Goal: Information Seeking & Learning: Check status

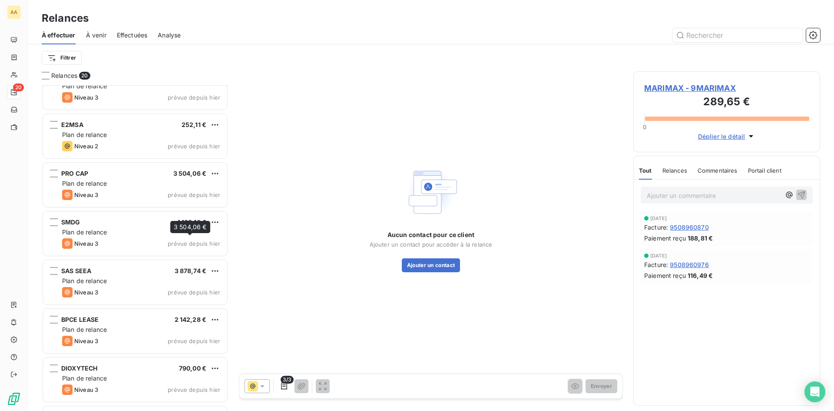
scroll to position [522, 0]
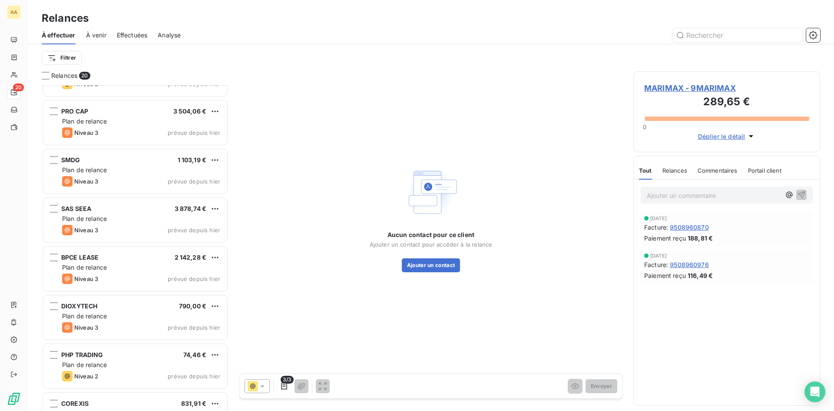
click at [454, 102] on div "Aucun contact pour ce client Ajouter un contact pour accéder à la relance Ajout…" at bounding box center [431, 217] width 384 height 293
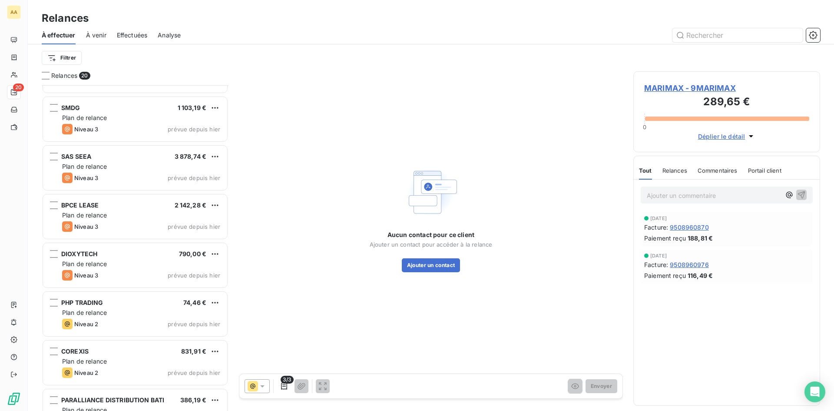
scroll to position [648, 0]
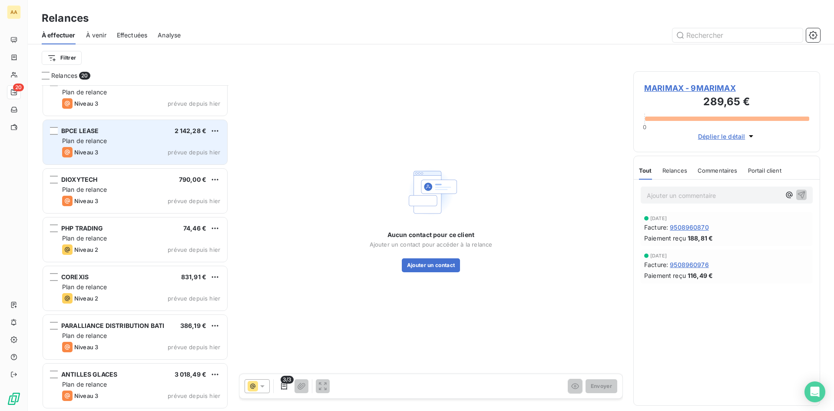
click at [181, 142] on div "Plan de relance" at bounding box center [141, 140] width 158 height 9
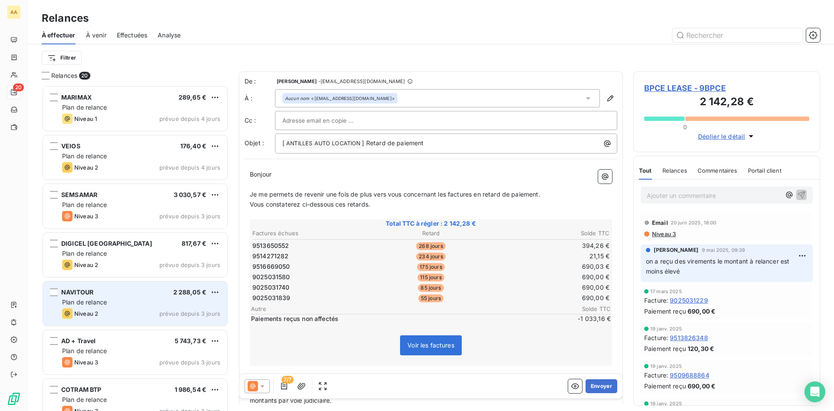
click at [163, 290] on div "NAVITOUR 2 288,05 €" at bounding box center [141, 292] width 158 height 8
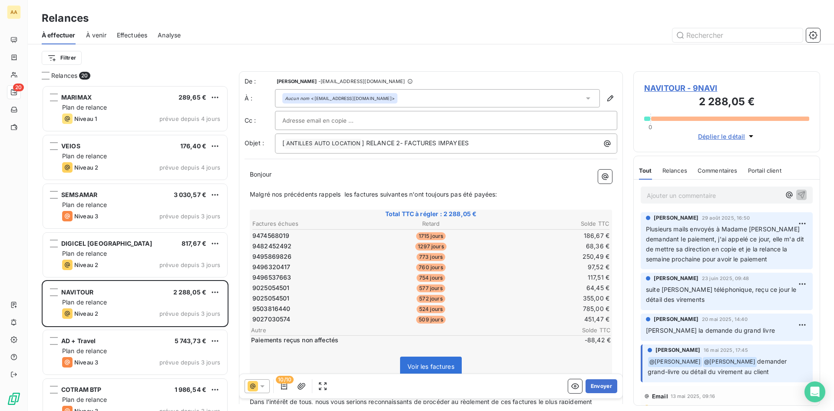
click at [706, 195] on p "Ajouter un commentaire ﻿" at bounding box center [714, 195] width 134 height 11
click at [769, 195] on p "on a reçu un virement d'environ 1700" at bounding box center [714, 195] width 134 height 10
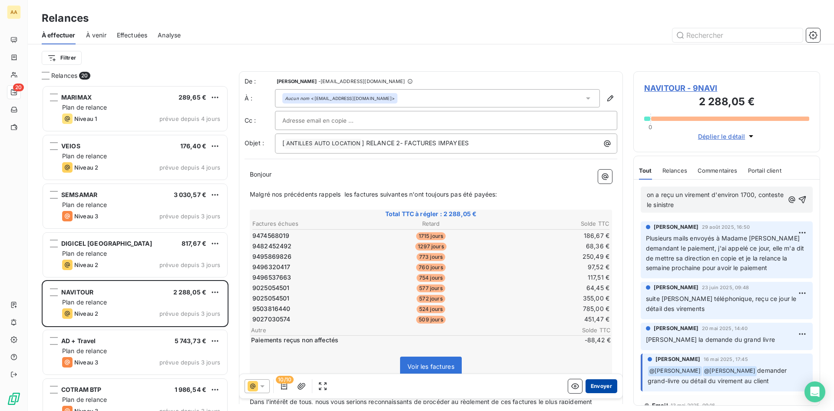
click at [602, 382] on button "Envoyer" at bounding box center [602, 386] width 32 height 14
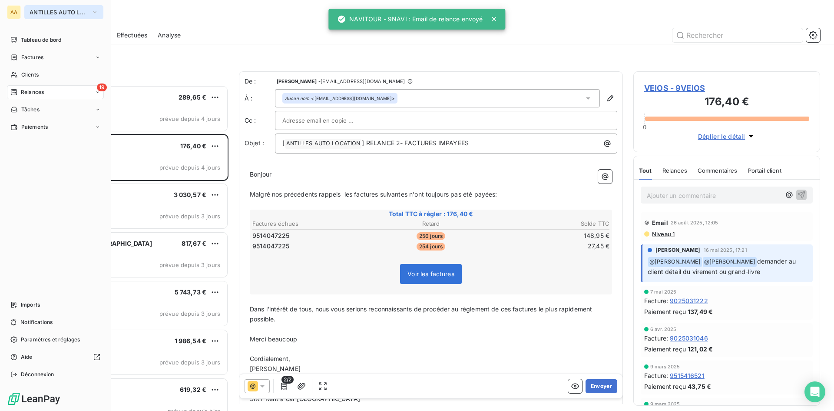
click at [93, 11] on icon "button" at bounding box center [94, 12] width 7 height 9
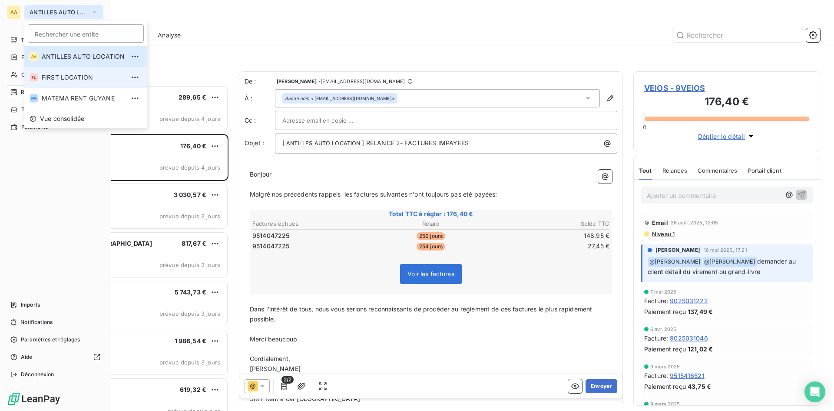
click at [91, 76] on span "FIRST LOCATION" at bounding box center [83, 77] width 83 height 9
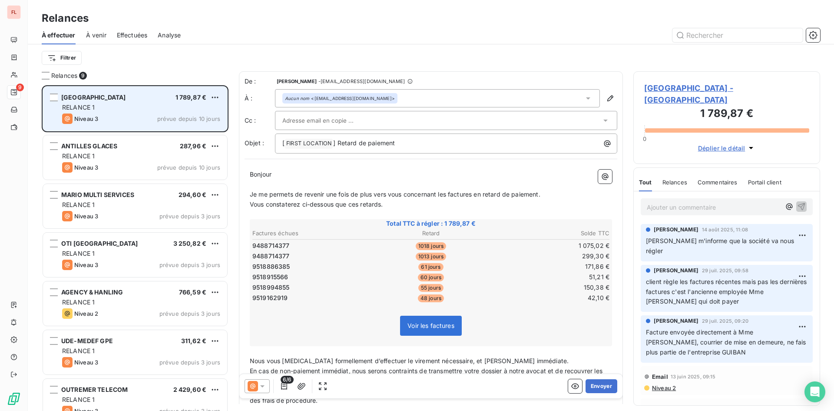
click at [183, 114] on div "Niveau 3 prévue depuis 10 jours" at bounding box center [141, 118] width 158 height 10
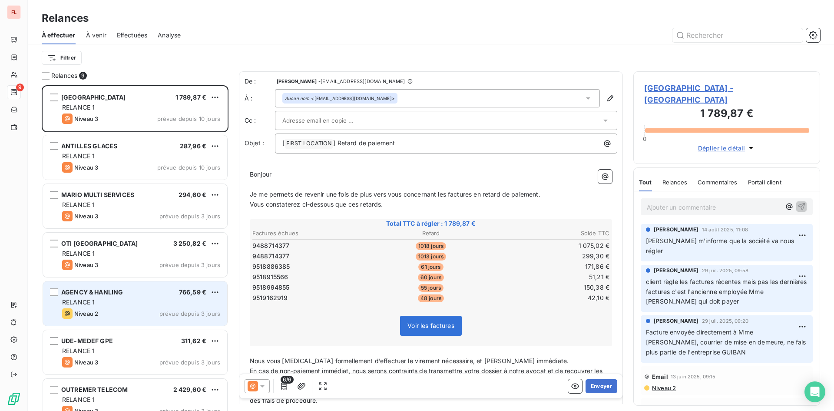
click at [166, 309] on div "Niveau 2 prévue depuis 3 jours" at bounding box center [141, 313] width 158 height 10
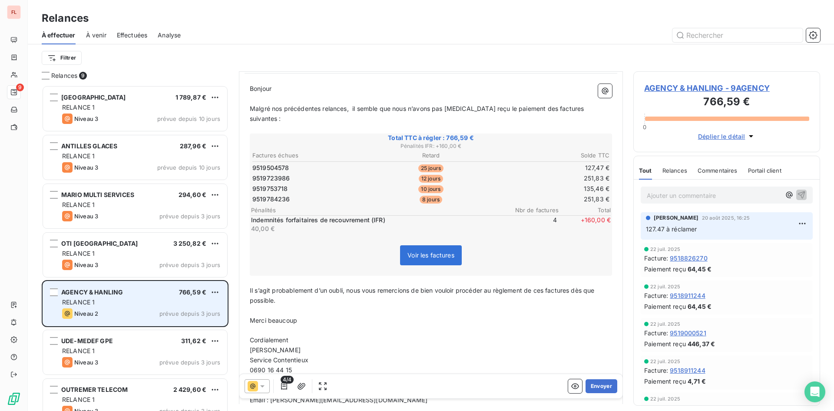
scroll to position [88, 0]
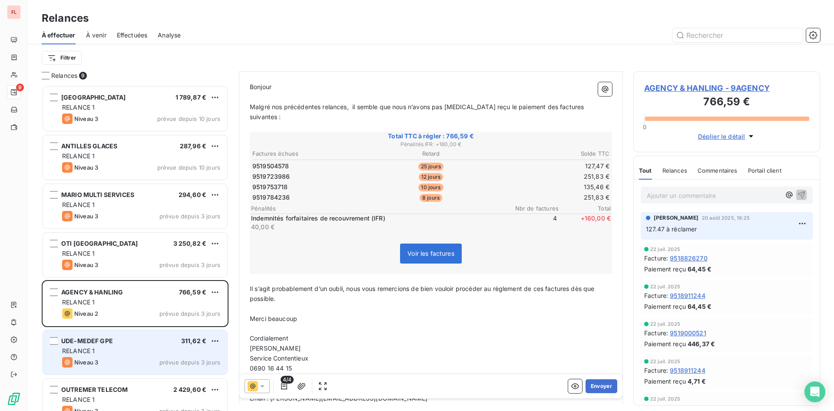
click at [169, 349] on div "RELANCE 1" at bounding box center [141, 350] width 158 height 9
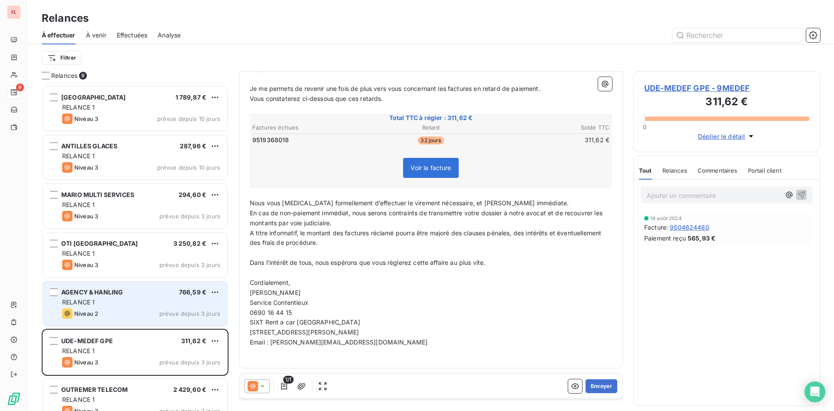
click at [163, 313] on span "prévue depuis 3 jours" at bounding box center [190, 313] width 61 height 7
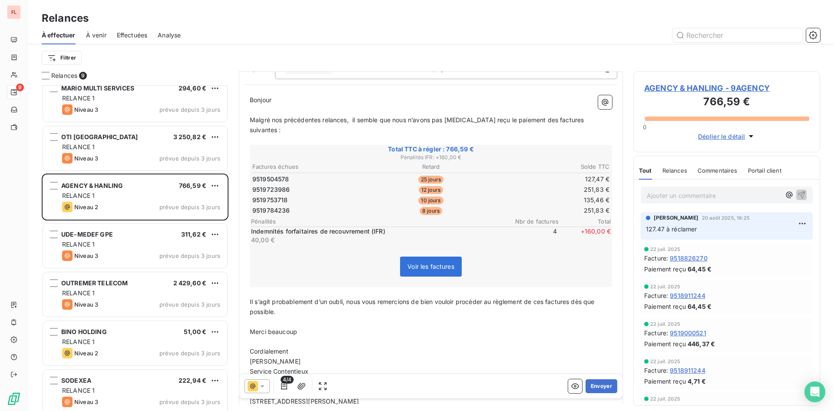
scroll to position [113, 0]
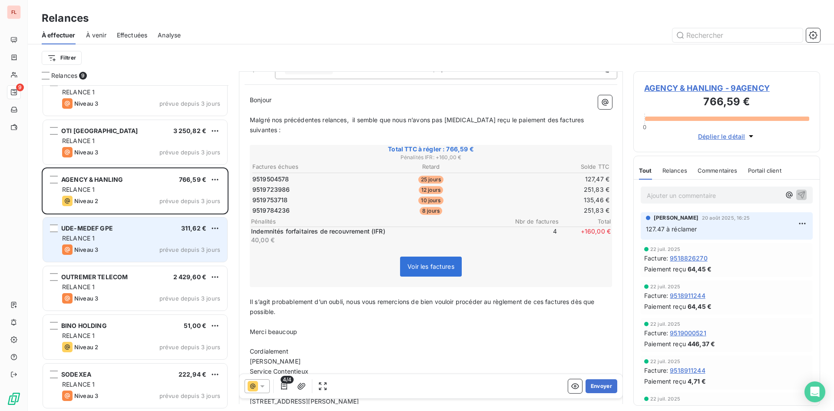
click at [177, 237] on div "RELANCE 1" at bounding box center [141, 238] width 158 height 9
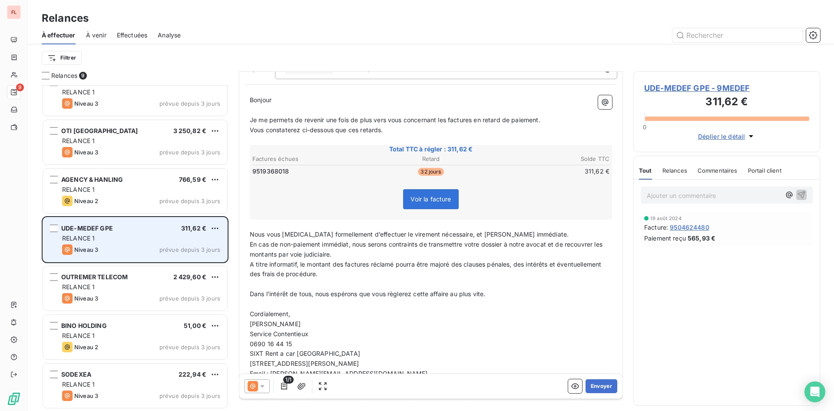
scroll to position [43, 0]
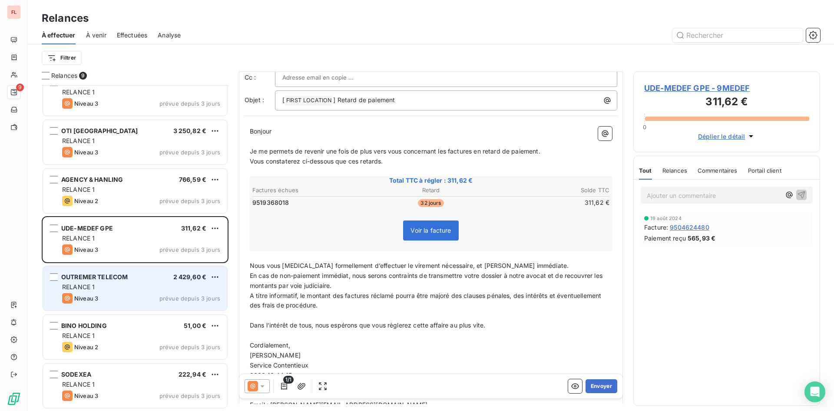
click at [184, 280] on span "2 429,60 €" at bounding box center [189, 276] width 33 height 7
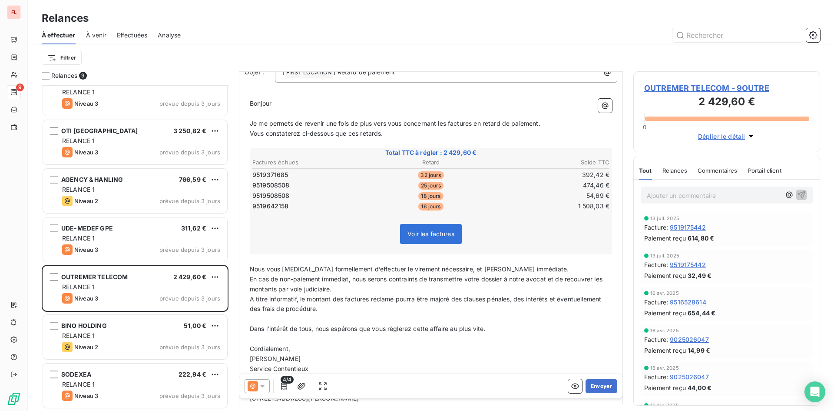
scroll to position [131, 0]
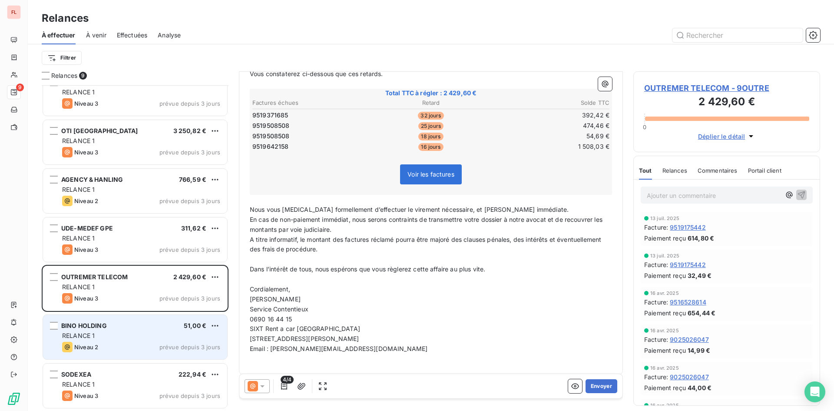
click at [188, 341] on div "BINO HOLDING 51,00 € RELANCE 1 Niveau 2 prévue depuis 3 jours" at bounding box center [135, 337] width 184 height 44
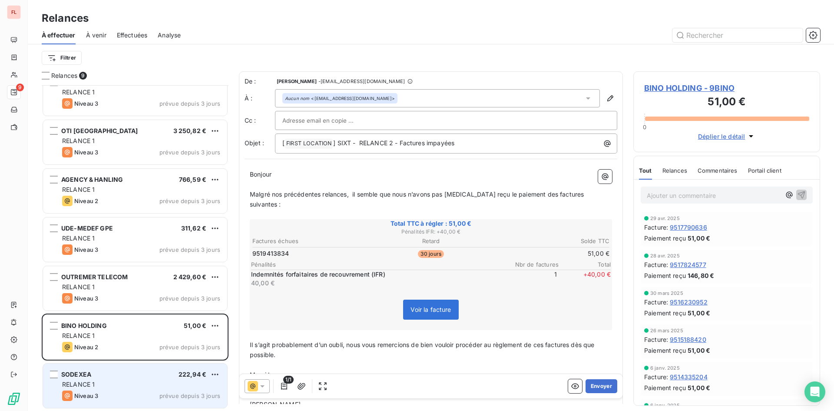
click at [132, 385] on div "RELANCE 1" at bounding box center [141, 384] width 158 height 9
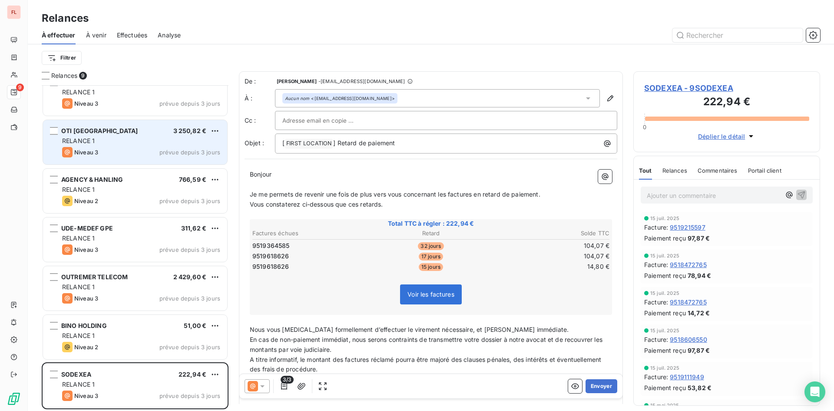
click at [136, 133] on div "OTI RIVIERA DU LEVANT 3 250,82 €" at bounding box center [141, 131] width 158 height 8
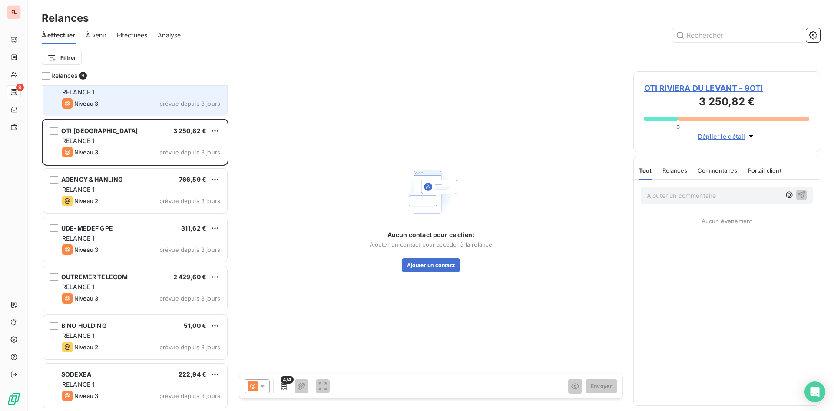
click at [136, 98] on div "MARIO MULTI SERVICES 294,60 € RELANCE 1 Niveau 3 prévue depuis 3 jours" at bounding box center [135, 93] width 184 height 44
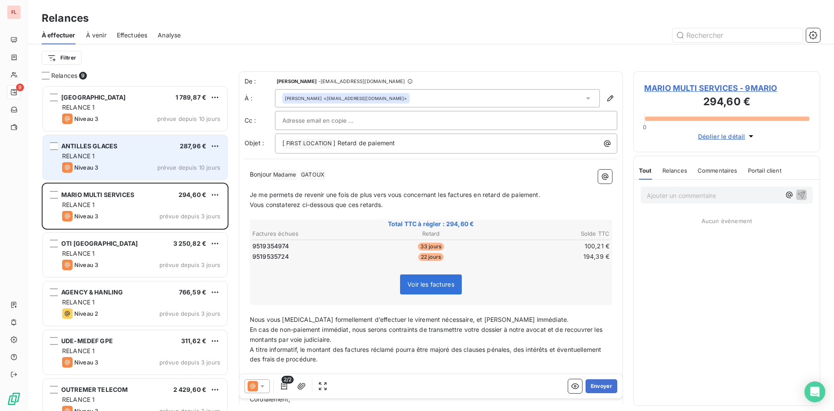
click at [141, 163] on div "Niveau 3 prévue depuis 10 jours" at bounding box center [141, 167] width 158 height 10
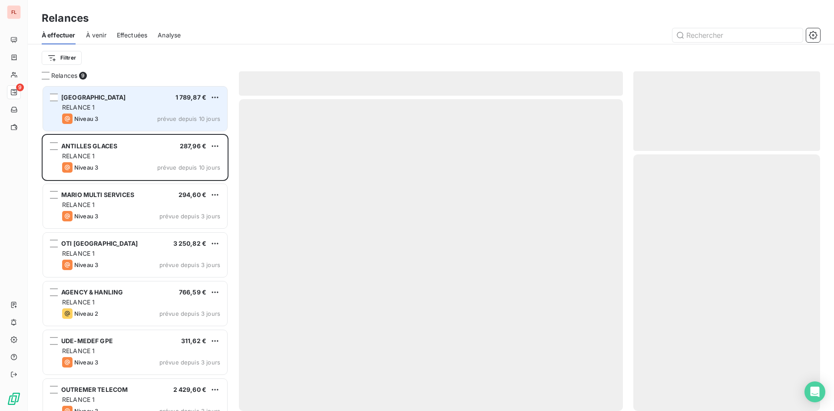
click at [160, 112] on div "[GEOGRAPHIC_DATA] 1 789,87 € RELANCE 1 Niveau 3 prévue depuis 10 jours" at bounding box center [135, 108] width 184 height 44
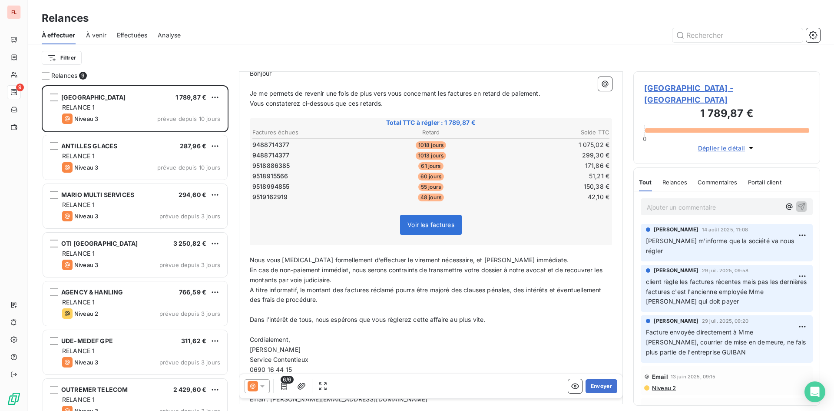
scroll to position [158, 0]
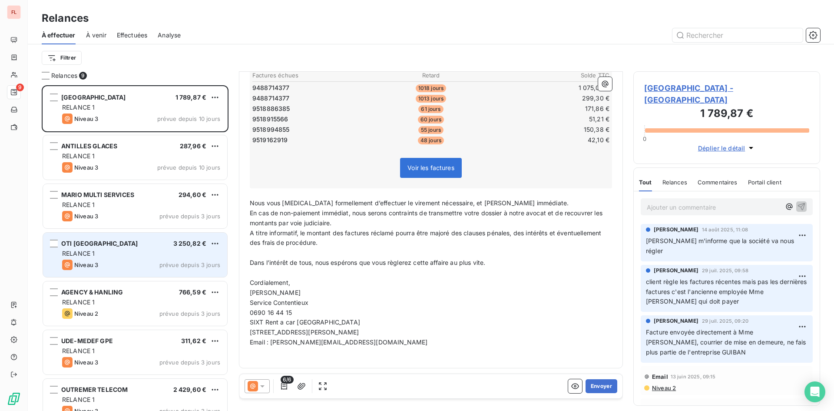
click at [144, 252] on div "RELANCE 1" at bounding box center [141, 253] width 158 height 9
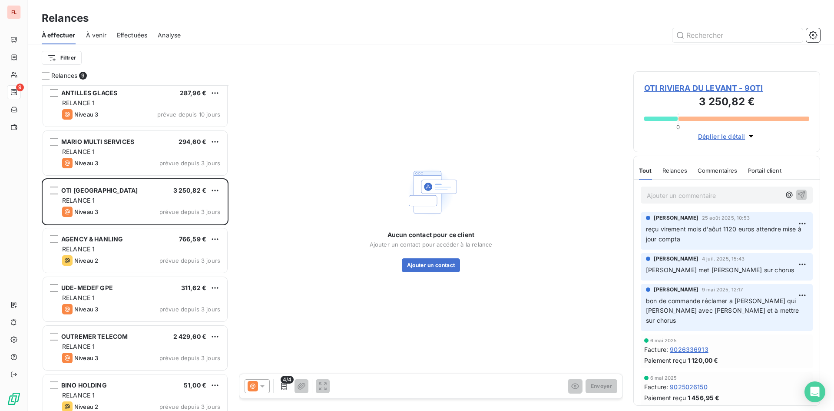
scroll to position [113, 0]
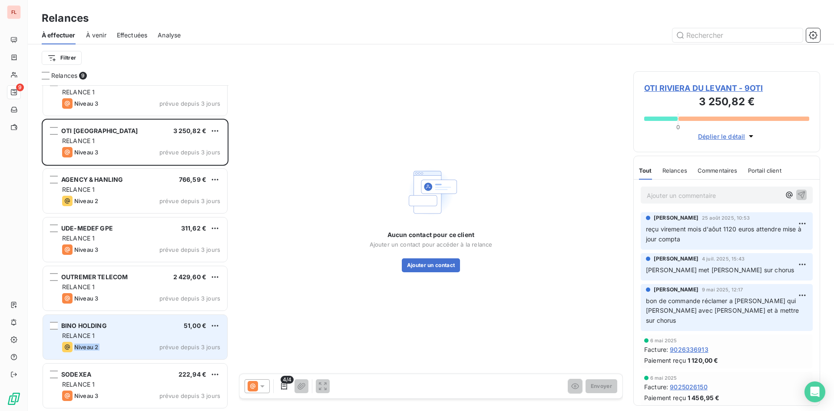
drag, startPoint x: 145, startPoint y: 354, endPoint x: 147, endPoint y: 359, distance: 5.4
click at [149, 359] on div "BINO HOLDING 51,00 € RELANCE 1 Niveau 2 prévue depuis 3 jours" at bounding box center [135, 336] width 185 height 45
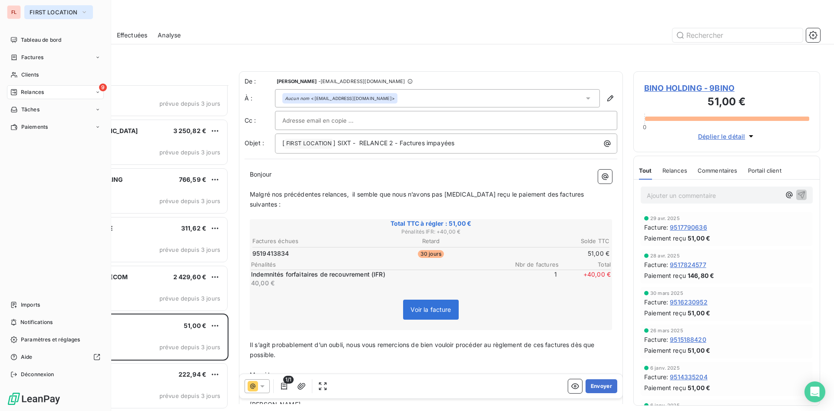
click at [86, 10] on icon "button" at bounding box center [84, 12] width 7 height 9
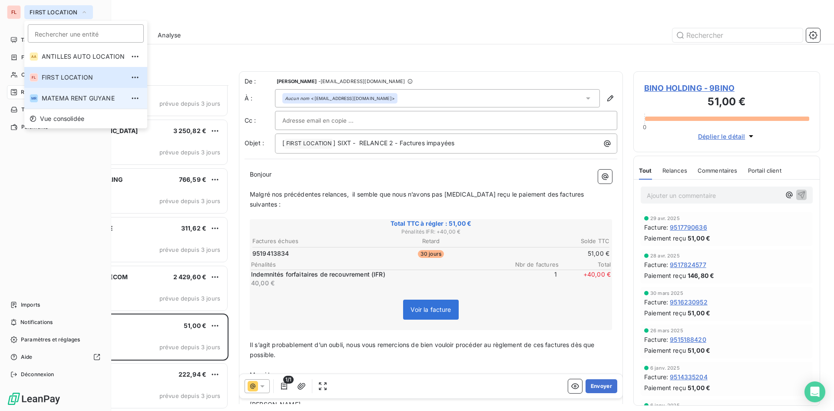
click at [78, 96] on span "MATEMA RENT GUYANE" at bounding box center [83, 98] width 83 height 9
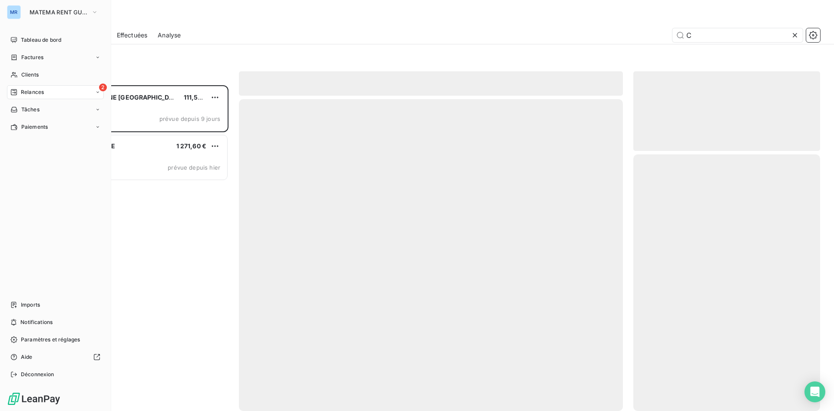
scroll to position [319, 180]
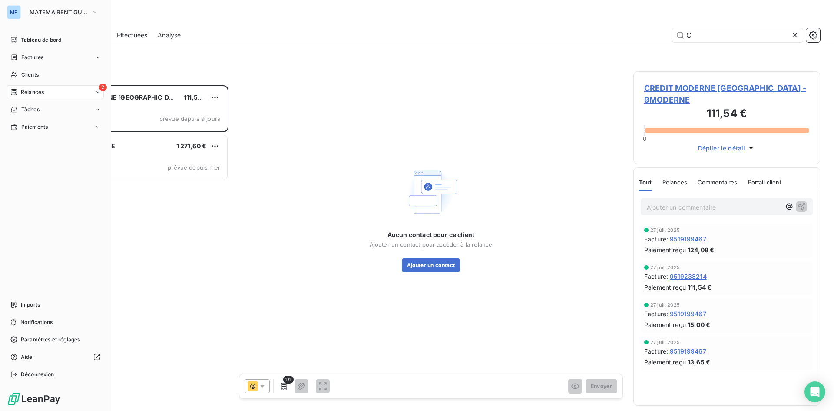
click at [35, 90] on span "Relances" at bounding box center [32, 92] width 23 height 8
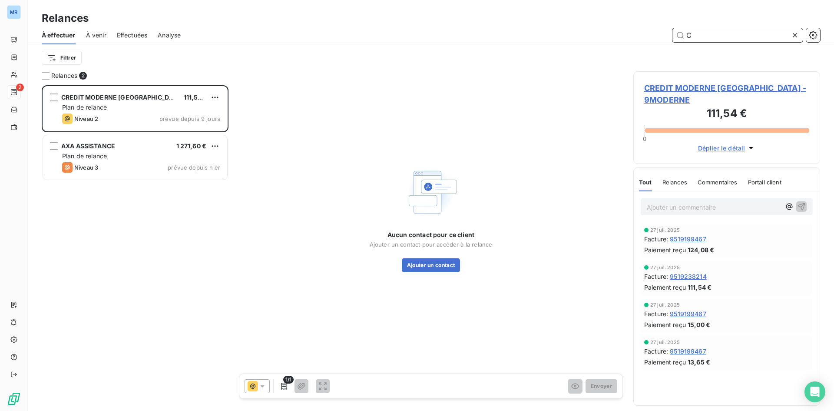
click at [721, 31] on input "C" at bounding box center [738, 35] width 130 height 14
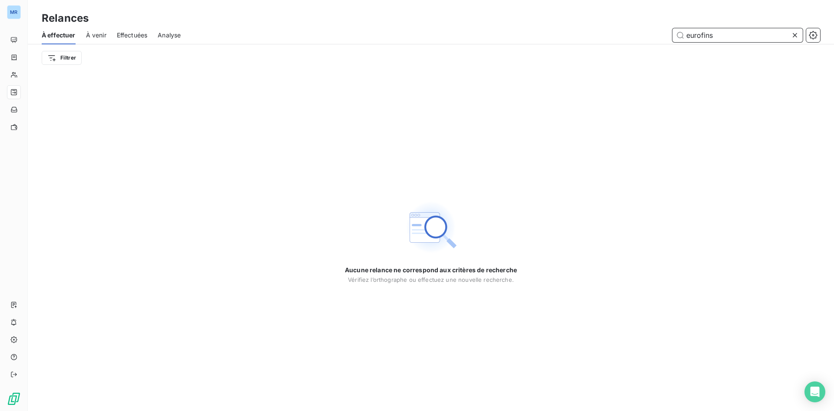
type input "eurofins"
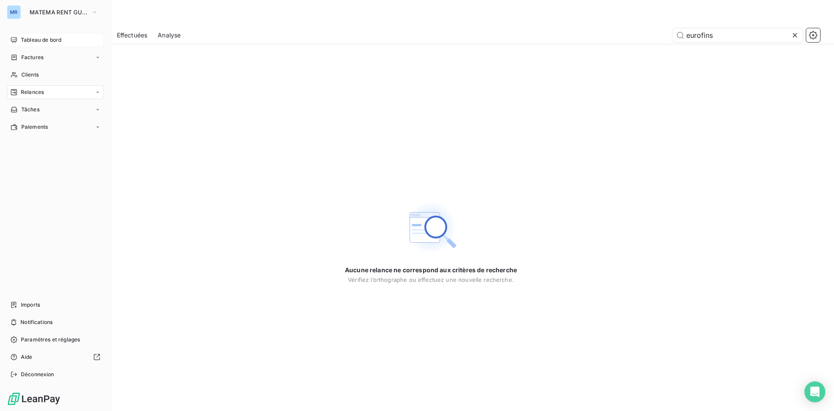
click at [47, 37] on span "Tableau de bord" at bounding box center [41, 40] width 40 height 8
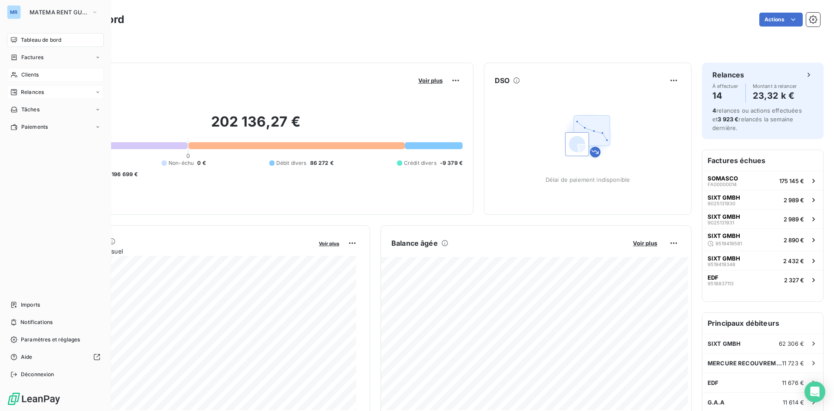
click at [30, 71] on span "Clients" at bounding box center [29, 75] width 17 height 8
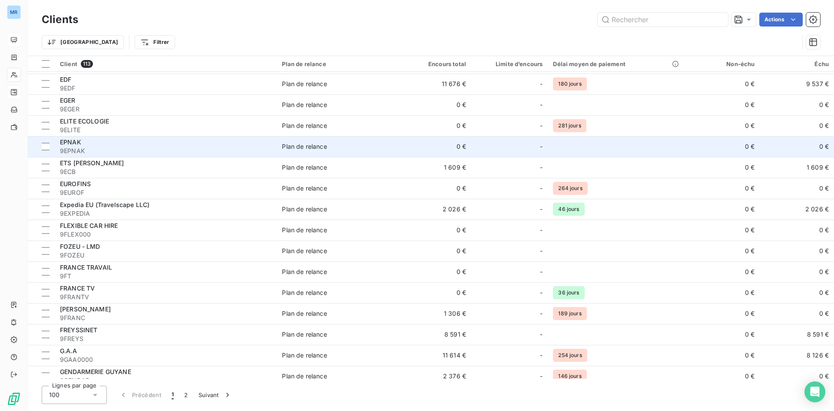
scroll to position [913, 0]
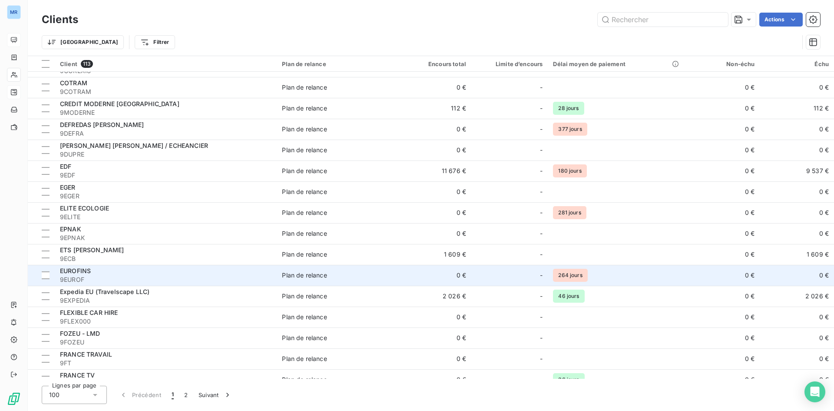
click at [93, 276] on span "9EUROF" at bounding box center [166, 279] width 212 height 9
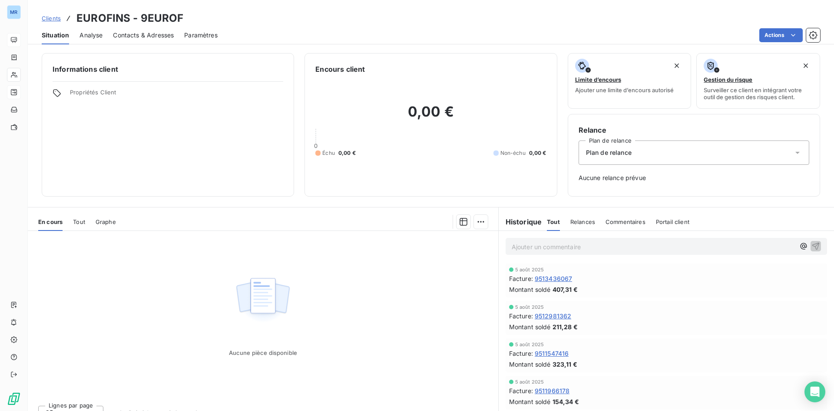
click at [51, 18] on span "Clients" at bounding box center [51, 18] width 19 height 7
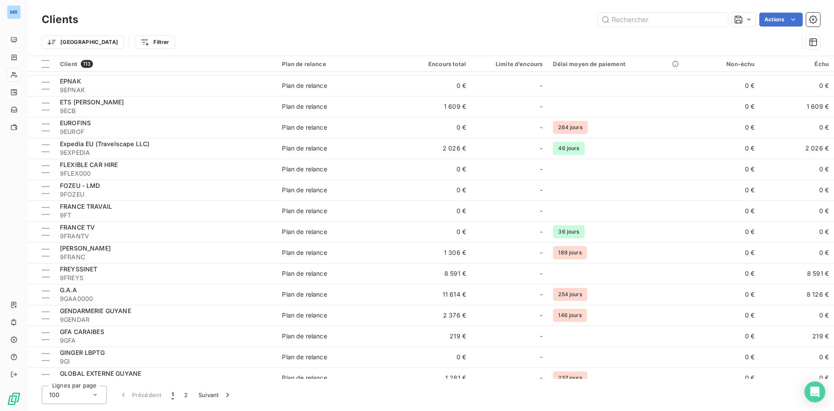
scroll to position [1217, 0]
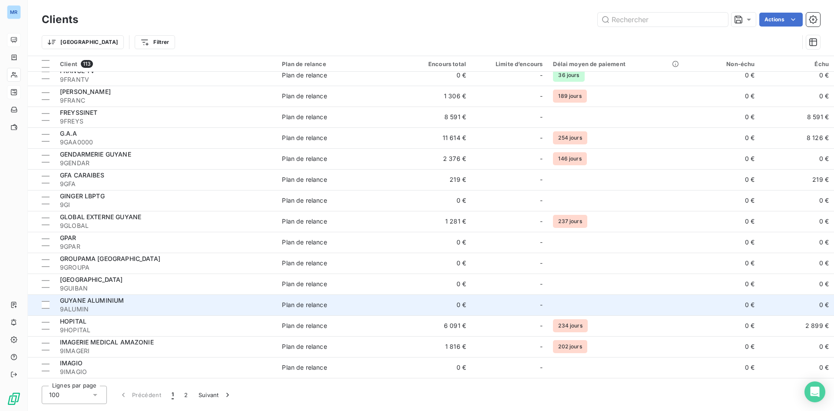
click at [156, 296] on div "GUYANE ALUMINIUM" at bounding box center [166, 300] width 212 height 9
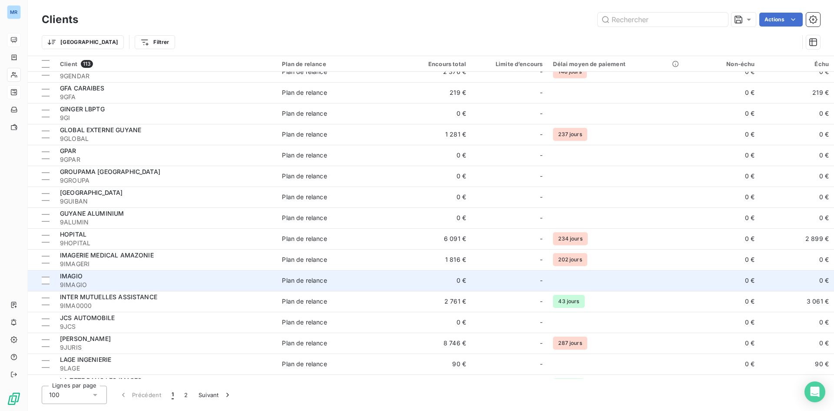
scroll to position [1478, 0]
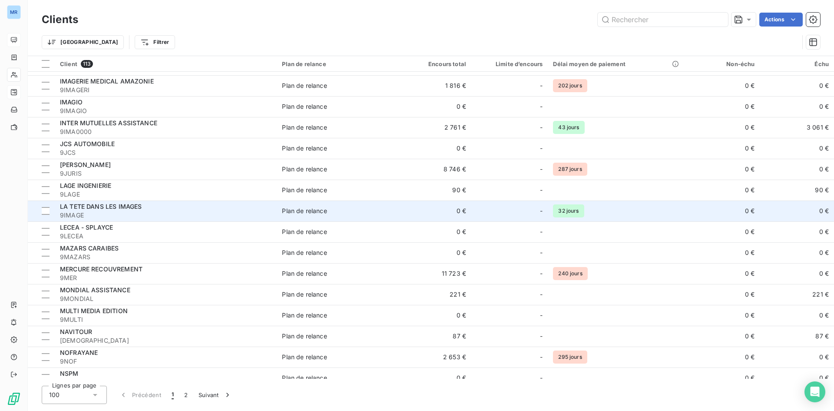
click at [153, 207] on div "LA TETE DANS LES IMAGES" at bounding box center [166, 206] width 212 height 9
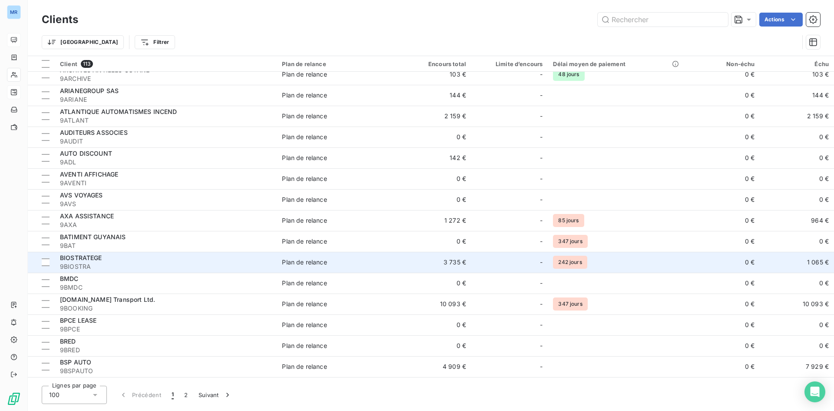
scroll to position [217, 0]
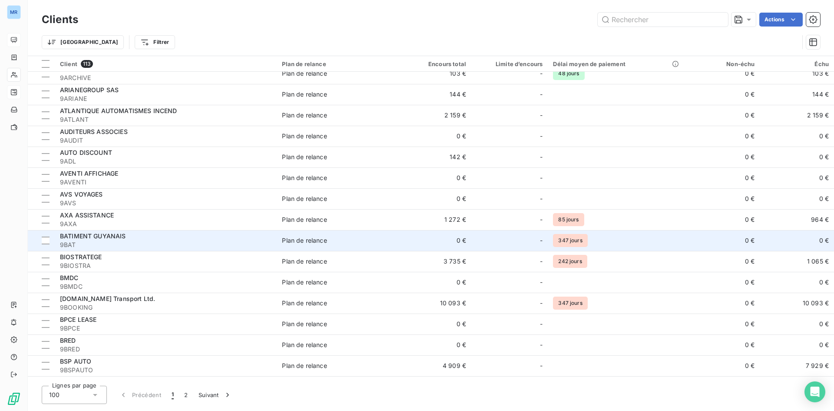
click at [132, 234] on div "BATIMENT GUYANAIS" at bounding box center [166, 236] width 212 height 9
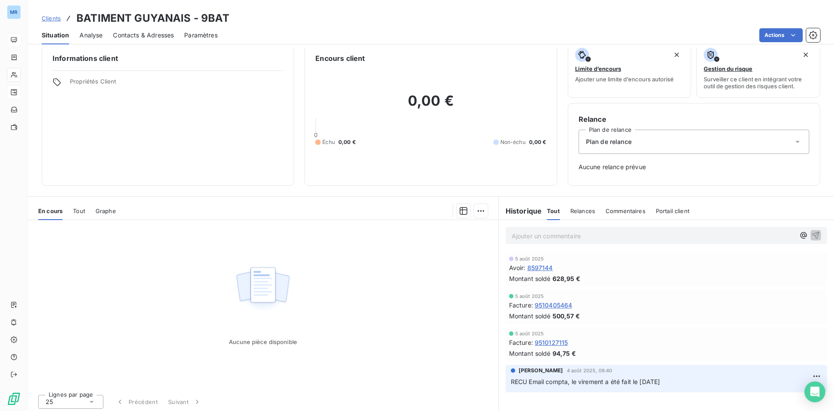
scroll to position [13, 0]
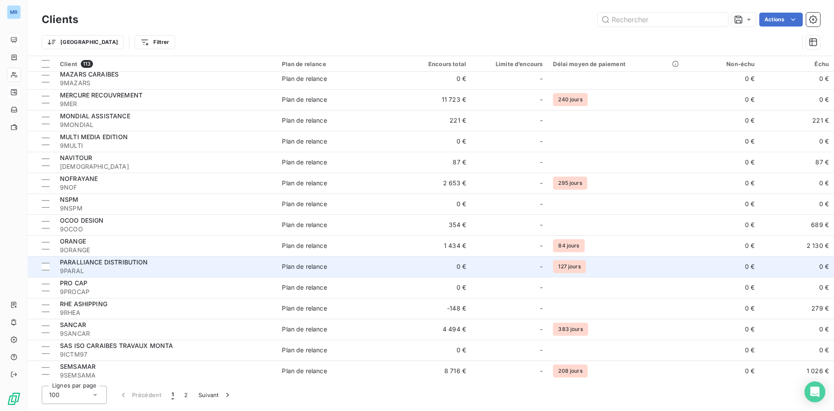
scroll to position [1780, 0]
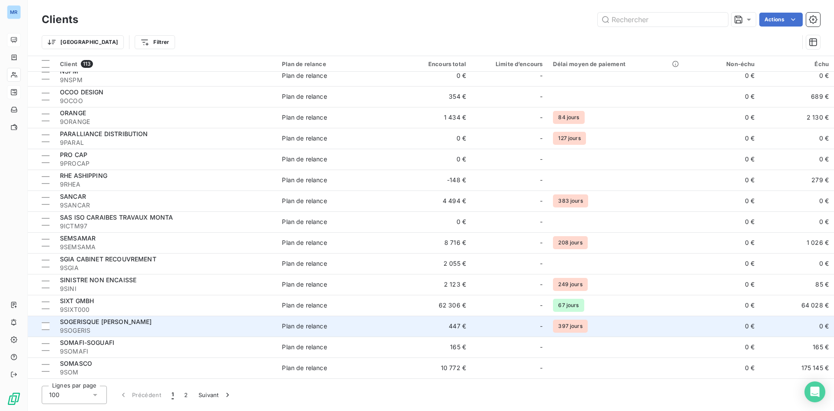
click at [180, 325] on div "SOGERISQUE [PERSON_NAME]" at bounding box center [166, 321] width 212 height 9
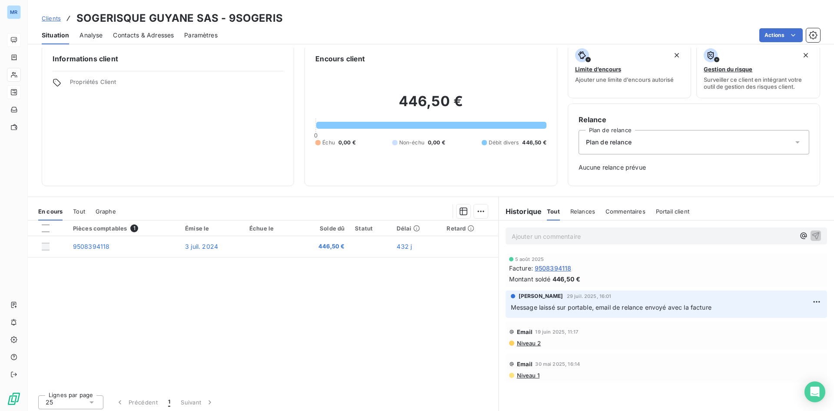
scroll to position [13, 0]
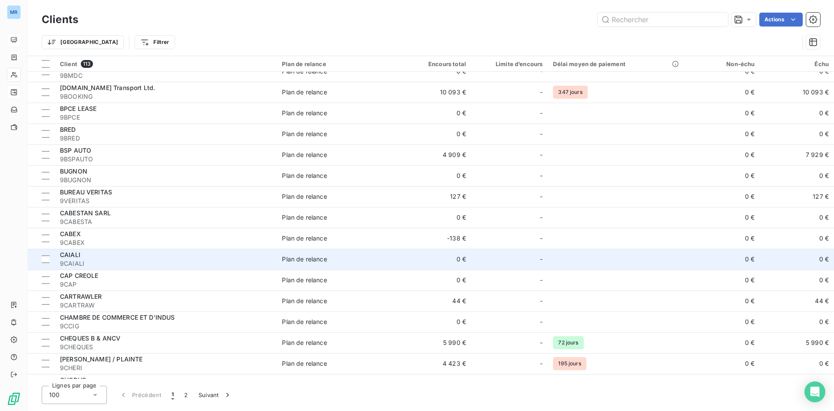
scroll to position [478, 0]
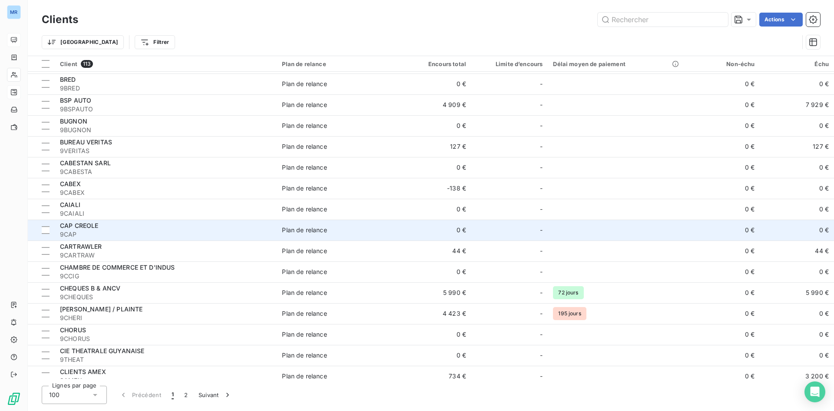
click at [154, 227] on div "CAP CREOLE" at bounding box center [166, 225] width 212 height 9
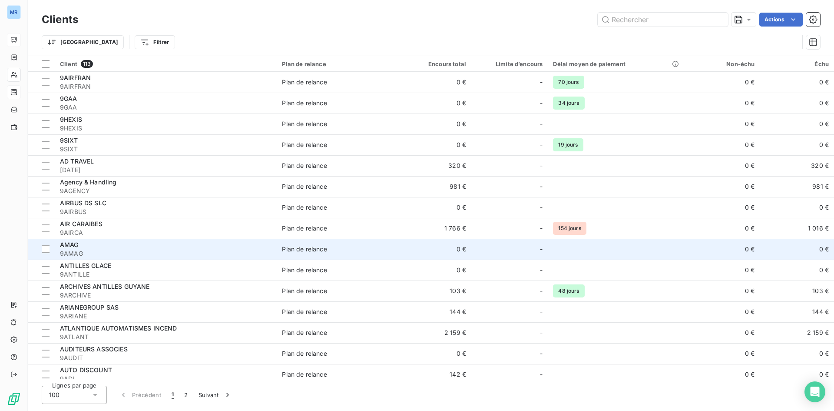
click at [143, 251] on span "9AMAG" at bounding box center [166, 253] width 212 height 9
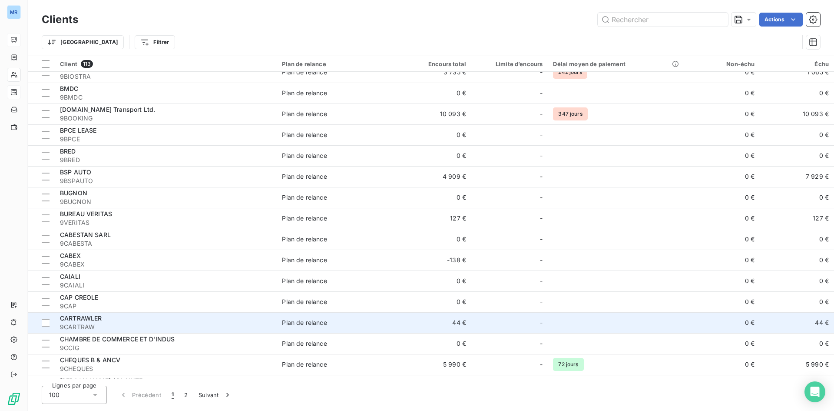
scroll to position [435, 0]
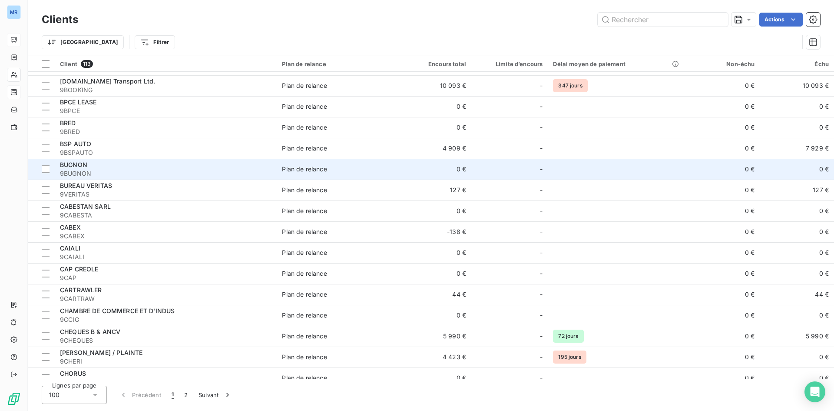
click at [124, 168] on div "BUGNON" at bounding box center [166, 164] width 212 height 9
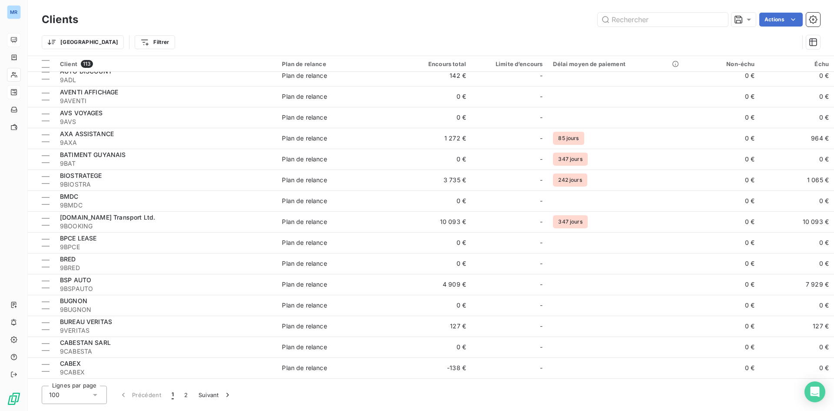
scroll to position [391, 0]
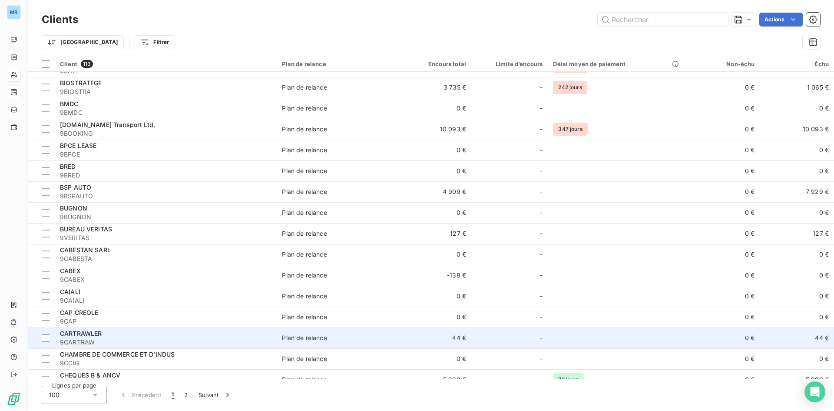
click at [128, 339] on span "9CARTRAW" at bounding box center [166, 342] width 212 height 9
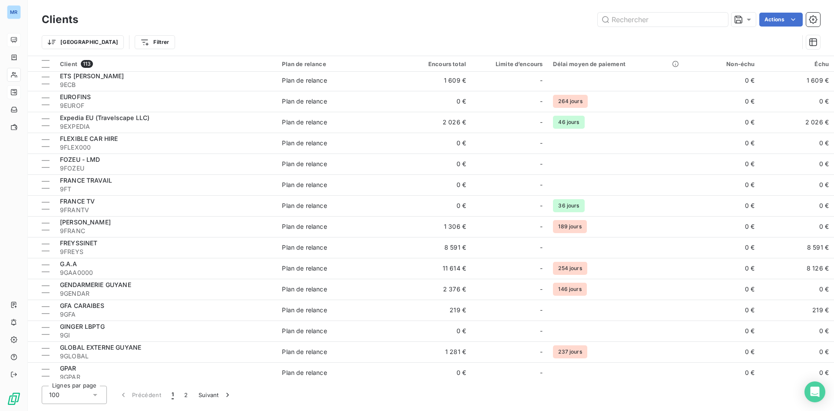
scroll to position [1173, 0]
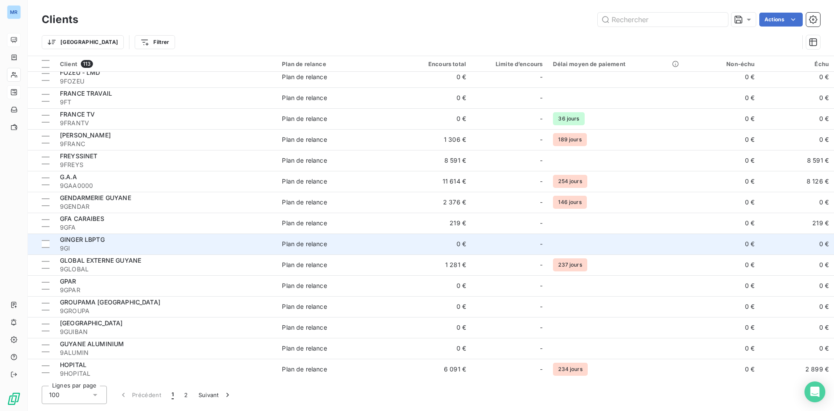
click at [211, 246] on span "9GI" at bounding box center [166, 248] width 212 height 9
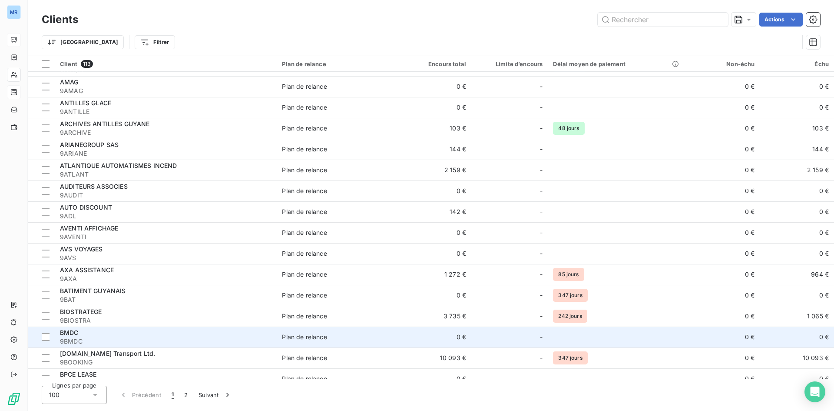
scroll to position [217, 0]
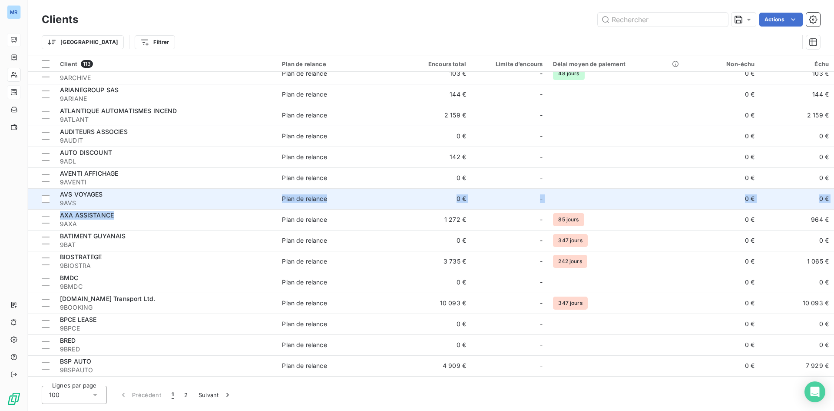
drag, startPoint x: 256, startPoint y: 209, endPoint x: 259, endPoint y: 205, distance: 4.5
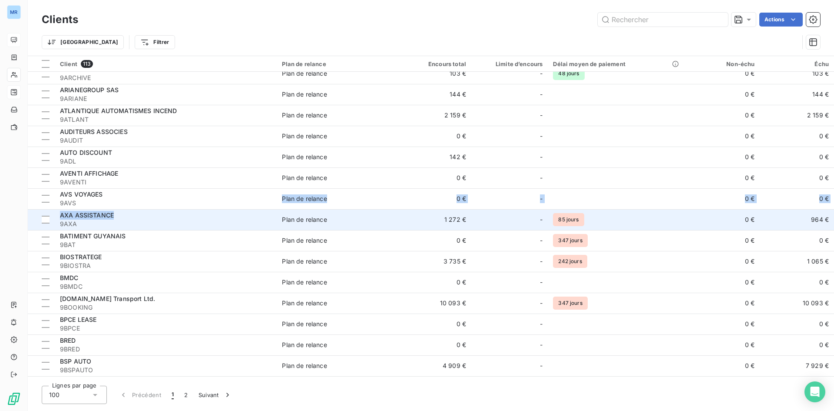
click at [259, 216] on div "AXA ASSISTANCE" at bounding box center [166, 215] width 212 height 9
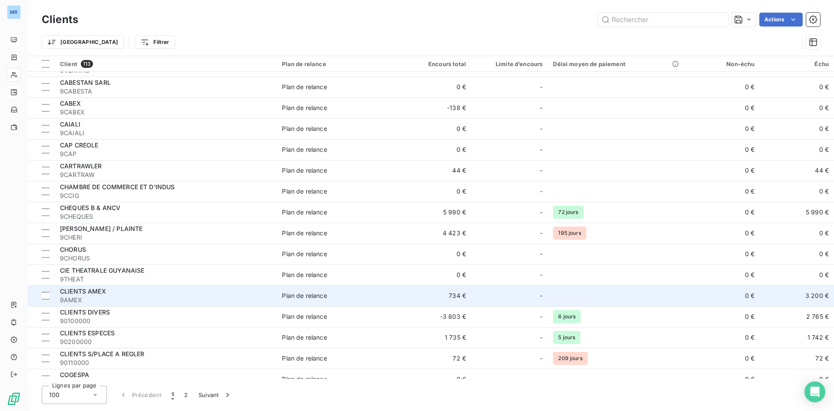
scroll to position [608, 0]
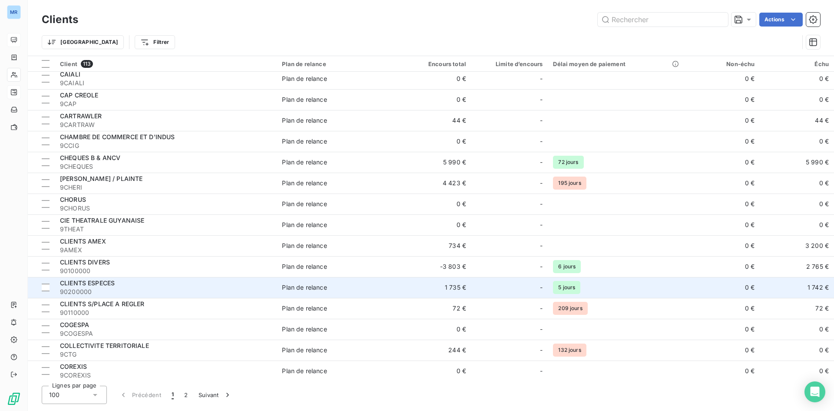
click at [195, 279] on div "CLIENTS ESPECES" at bounding box center [166, 283] width 212 height 9
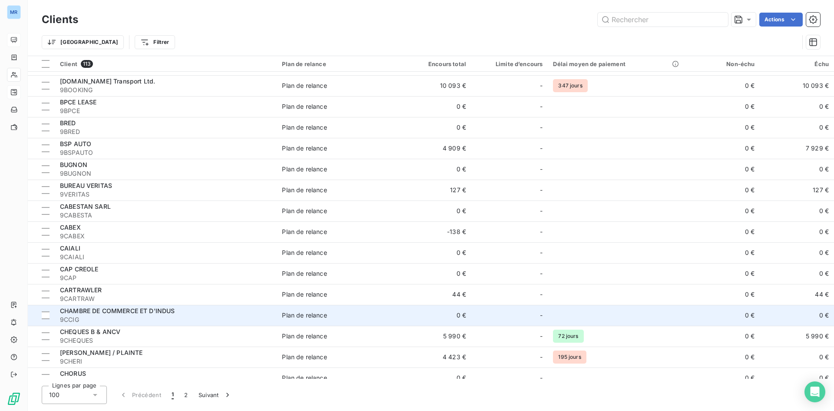
scroll to position [478, 0]
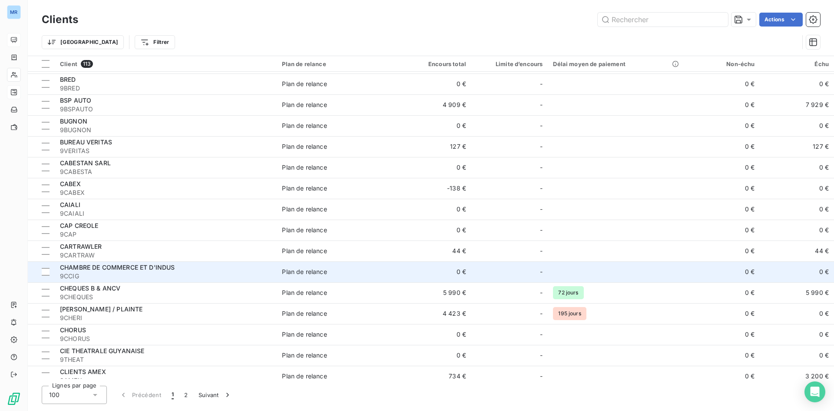
click at [130, 270] on span "CHAMBRE DE COMMERCE ET D'INDUS" at bounding box center [117, 266] width 115 height 7
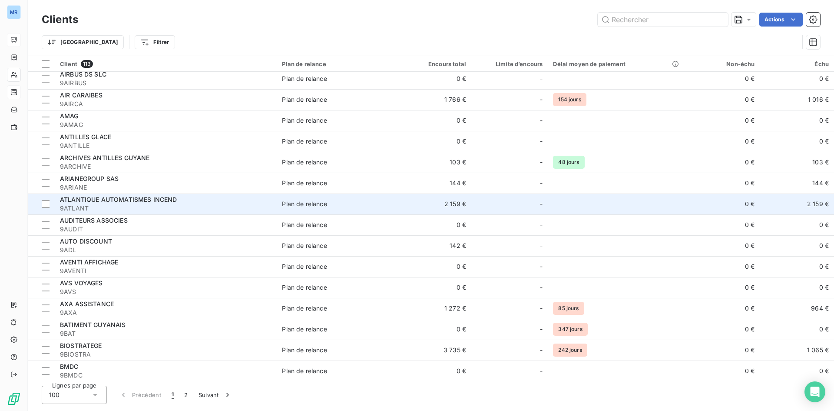
scroll to position [87, 0]
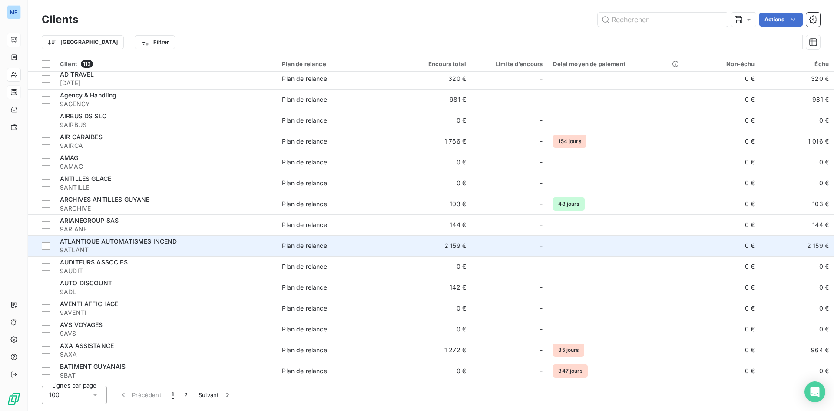
click at [271, 248] on span "9ATLANT" at bounding box center [166, 250] width 212 height 9
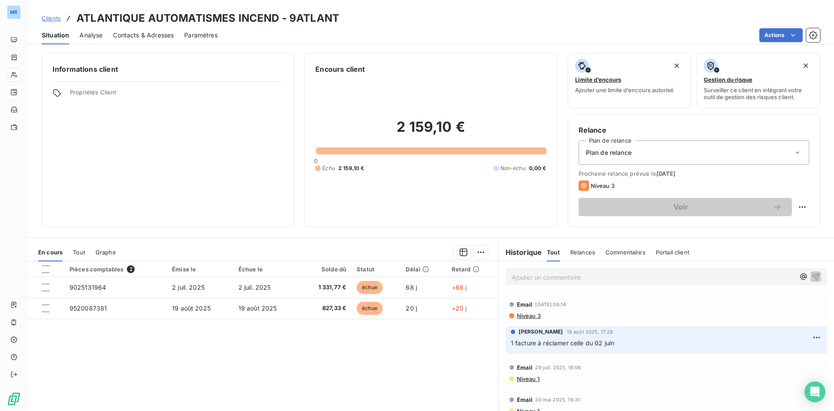
click at [617, 250] on span "Commentaires" at bounding box center [626, 252] width 40 height 7
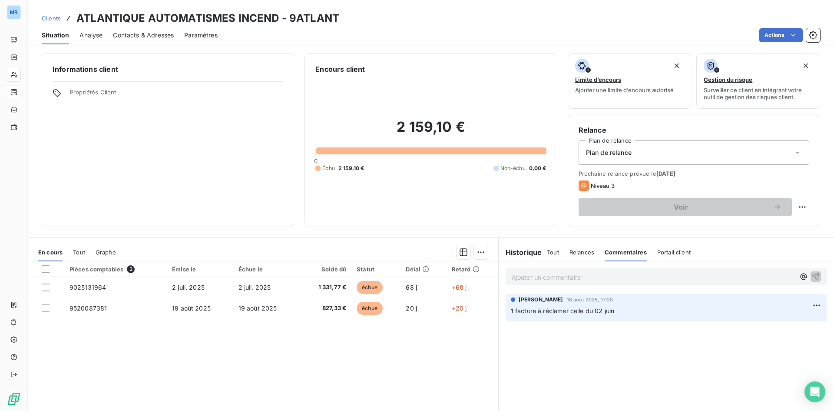
click at [575, 255] on span "Relances" at bounding box center [582, 252] width 25 height 7
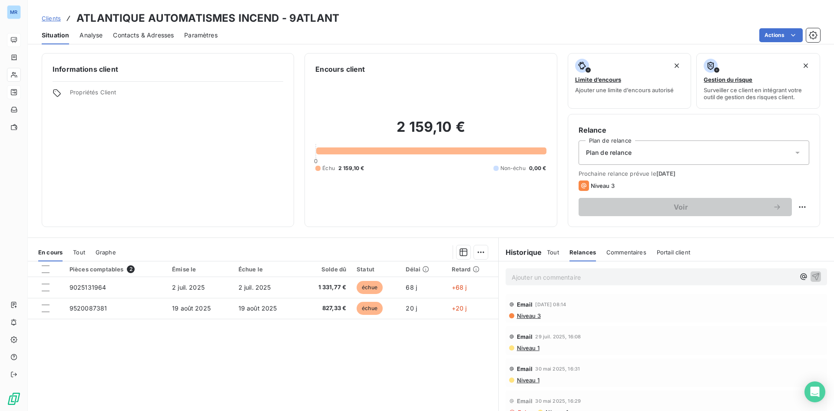
click at [625, 253] on span "Commentaires" at bounding box center [627, 252] width 40 height 7
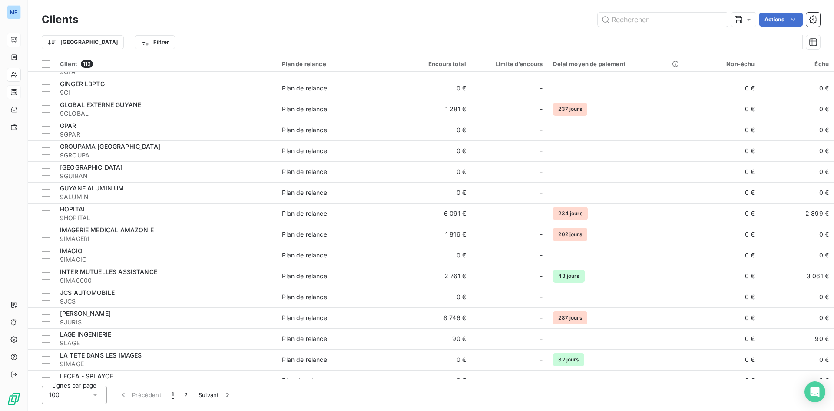
scroll to position [1434, 0]
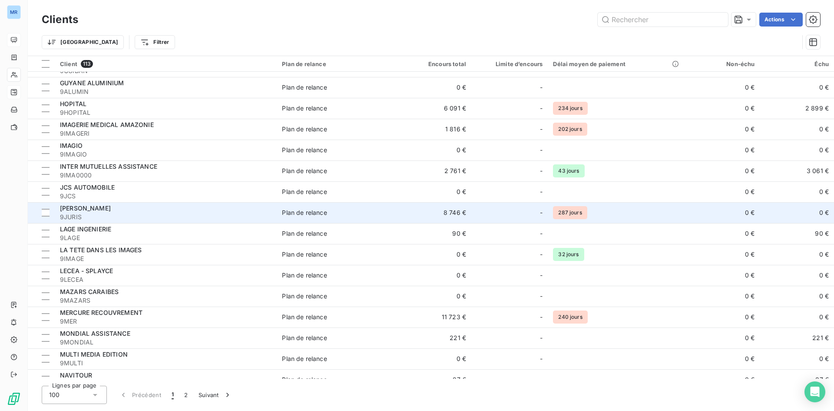
click at [159, 216] on span "9JURIS" at bounding box center [166, 217] width 212 height 9
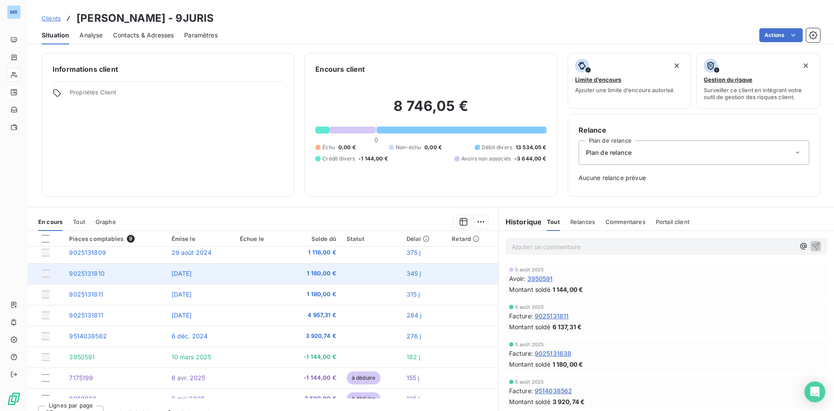
scroll to position [37, 0]
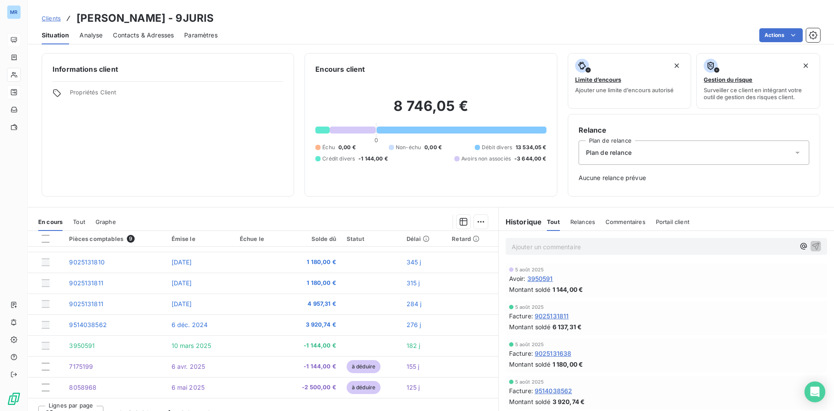
click at [577, 219] on span "Relances" at bounding box center [583, 221] width 25 height 7
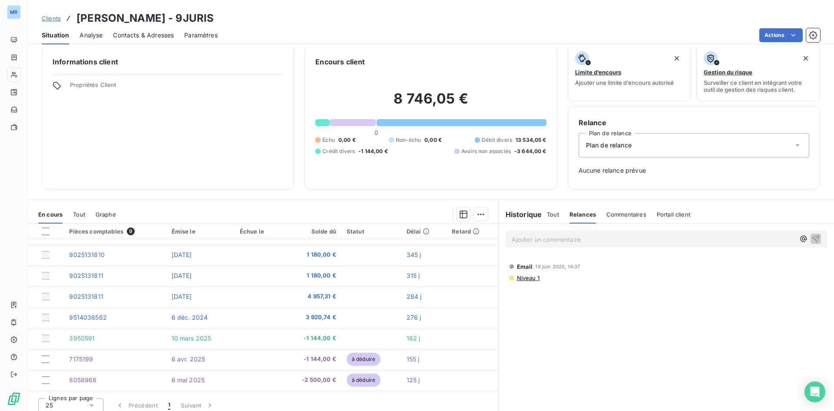
scroll to position [13, 0]
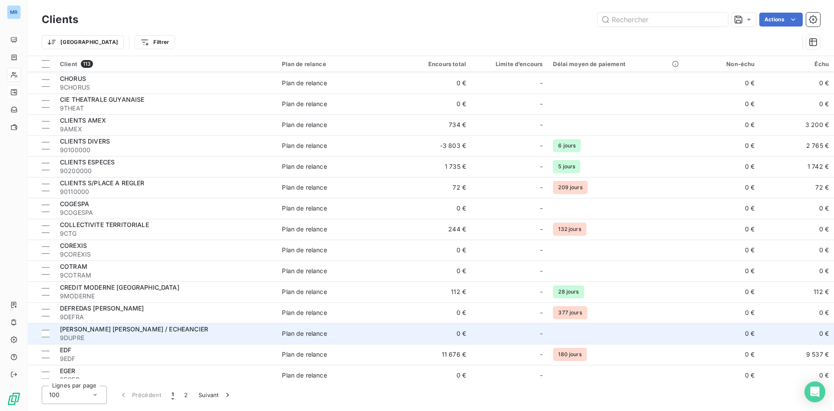
scroll to position [782, 0]
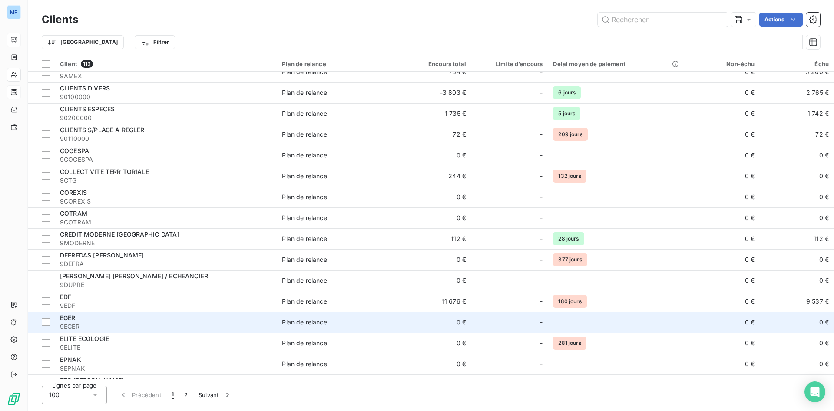
click at [159, 319] on div "EGER" at bounding box center [166, 317] width 212 height 9
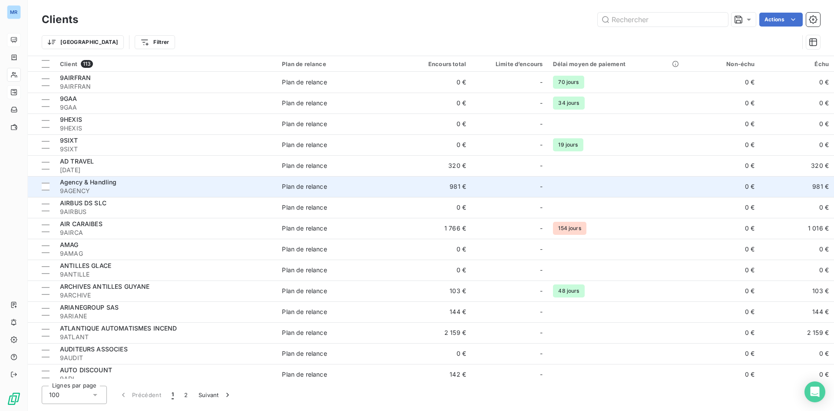
click at [231, 194] on span "9AGENCY" at bounding box center [166, 190] width 212 height 9
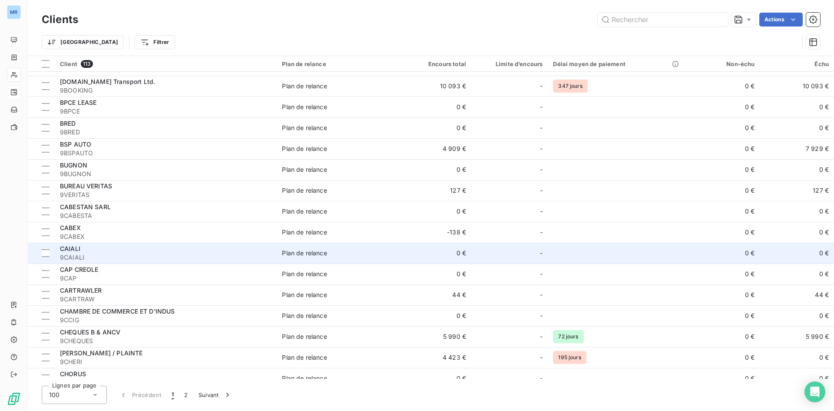
scroll to position [435, 0]
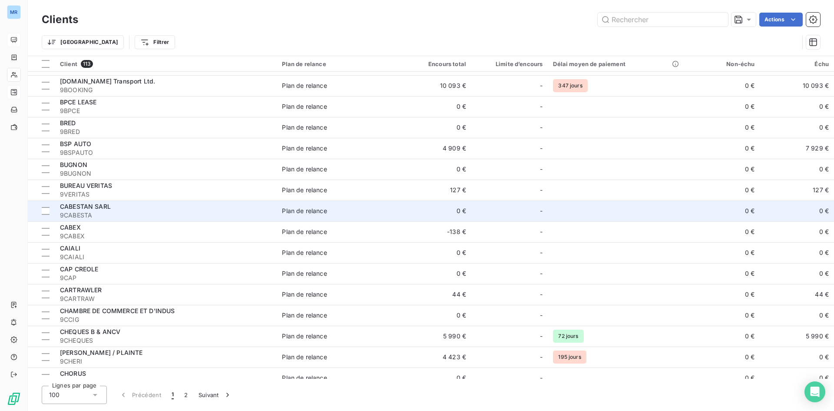
click at [135, 206] on div "CABESTAN SARL" at bounding box center [166, 206] width 212 height 9
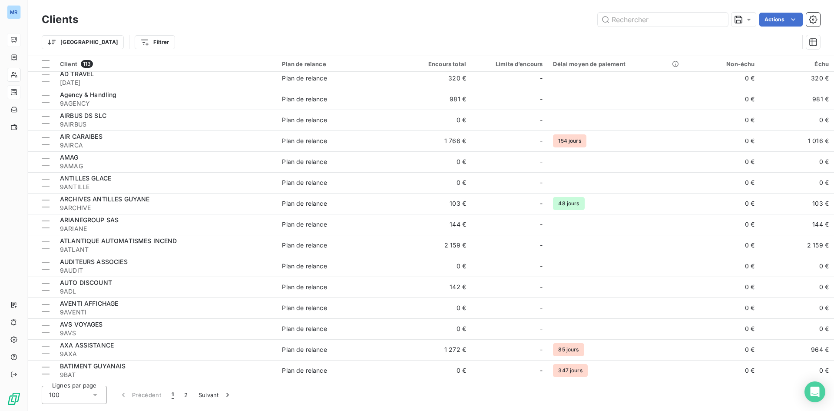
scroll to position [217, 0]
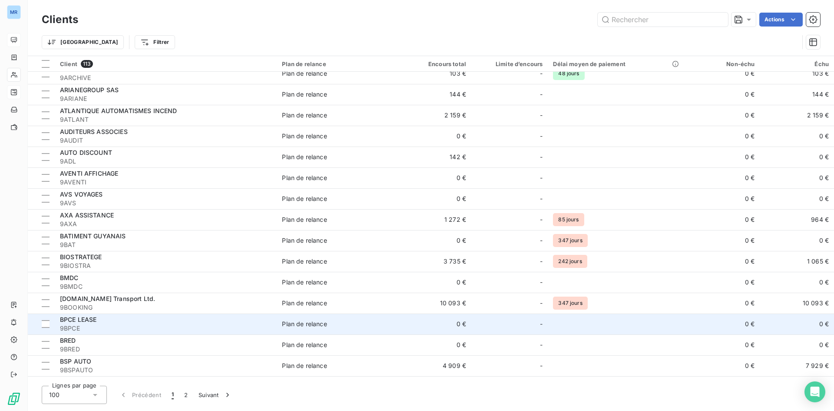
click at [159, 320] on div "BPCE LEASE" at bounding box center [166, 319] width 212 height 9
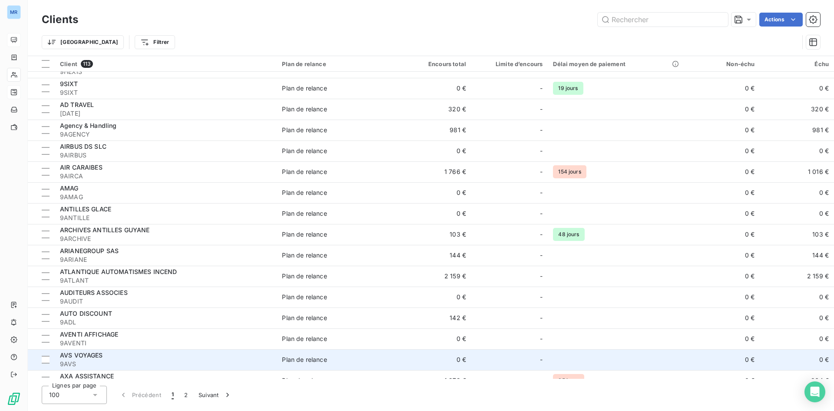
scroll to position [130, 0]
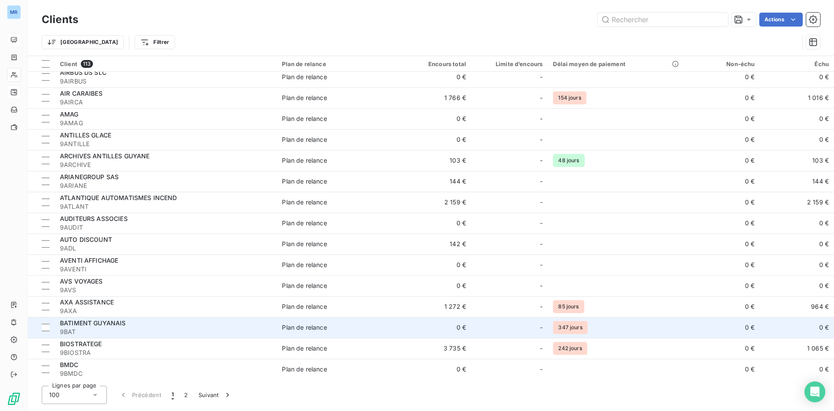
click at [161, 323] on div "BATIMENT GUYANAIS" at bounding box center [166, 323] width 212 height 9
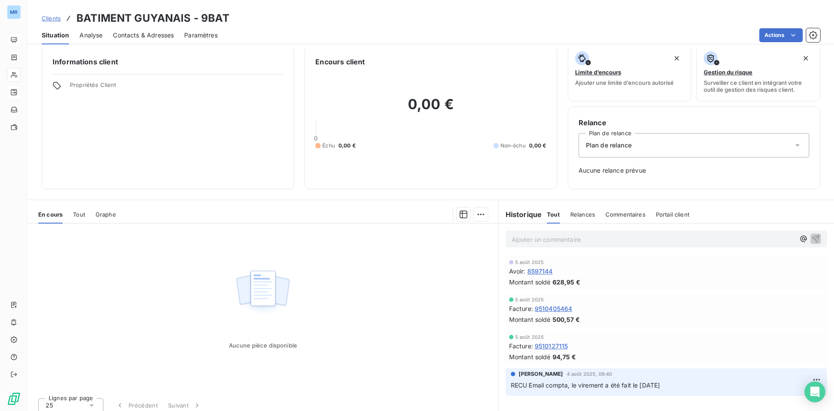
scroll to position [13, 0]
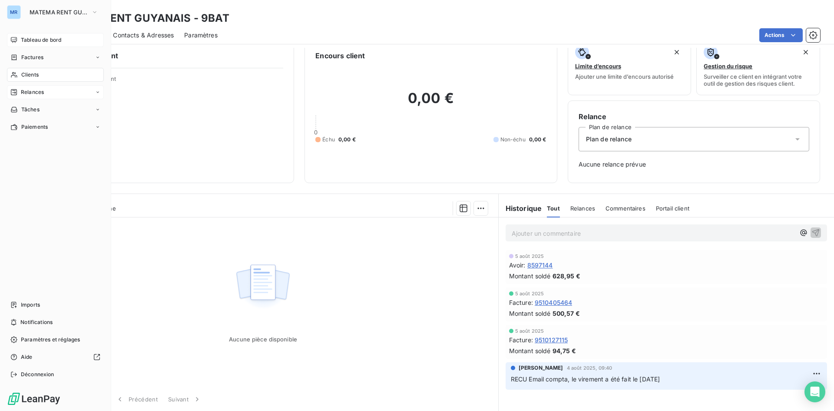
click at [36, 72] on span "Clients" at bounding box center [29, 75] width 17 height 8
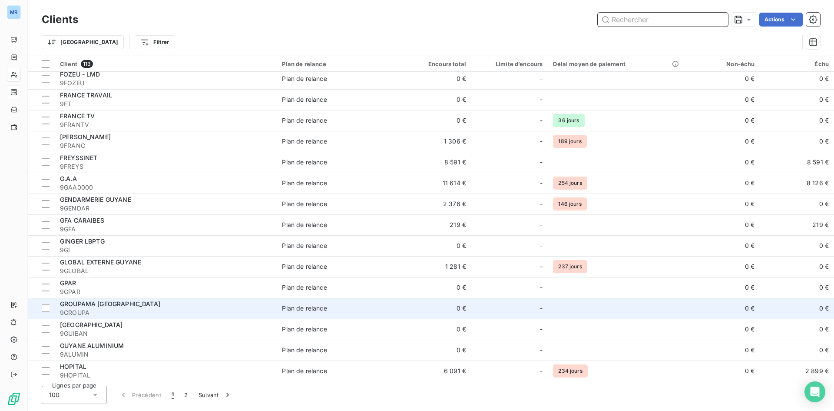
scroll to position [1217, 0]
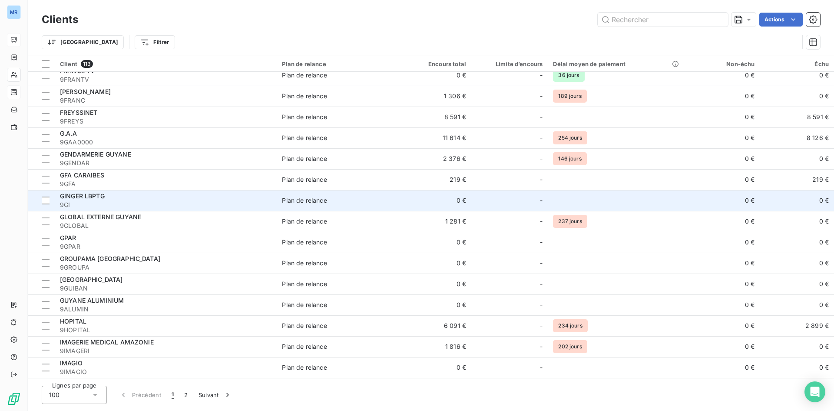
click at [228, 203] on span "9GI" at bounding box center [166, 204] width 212 height 9
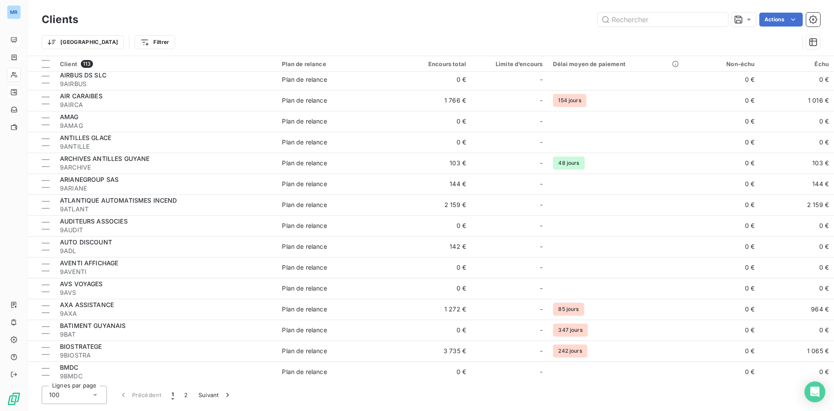
scroll to position [217, 0]
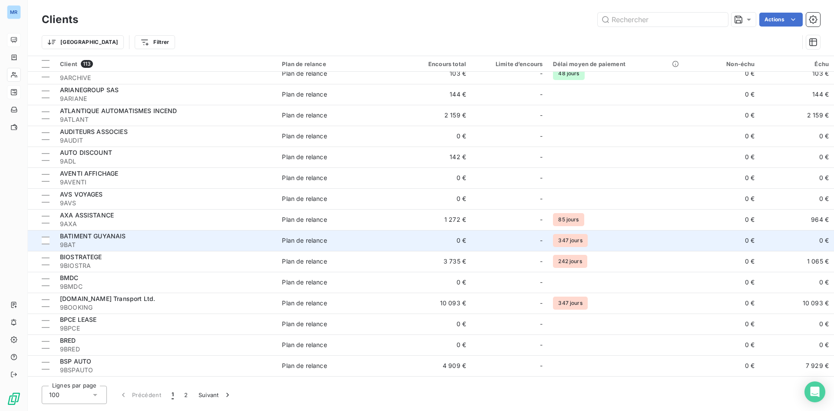
click at [156, 241] on span "9BAT" at bounding box center [166, 244] width 212 height 9
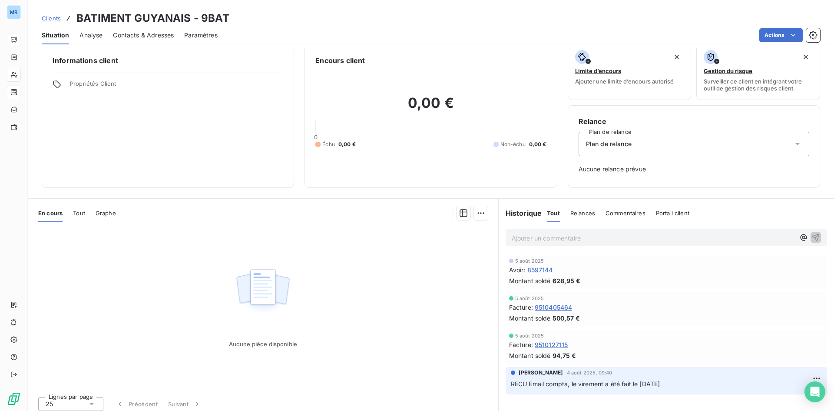
scroll to position [13, 0]
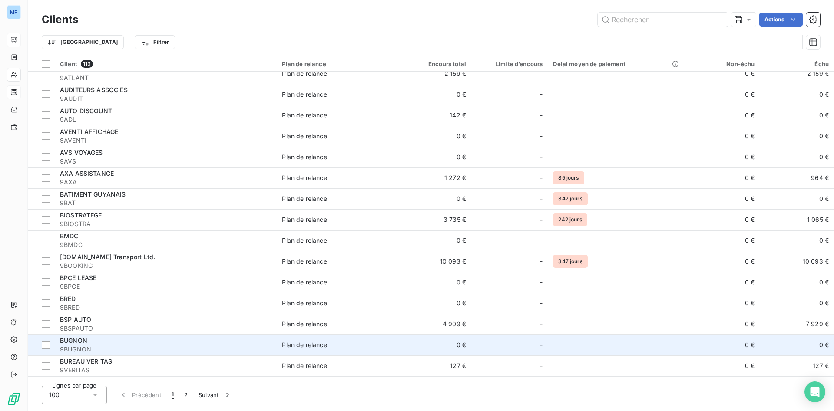
scroll to position [348, 0]
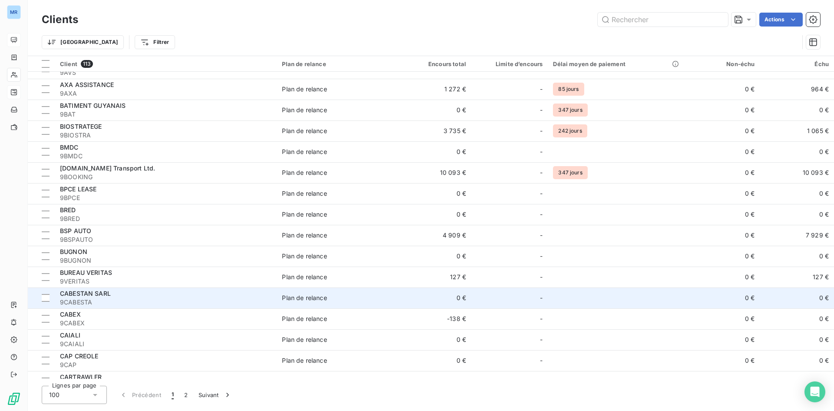
click at [173, 289] on div "CABESTAN SARL" at bounding box center [166, 293] width 212 height 9
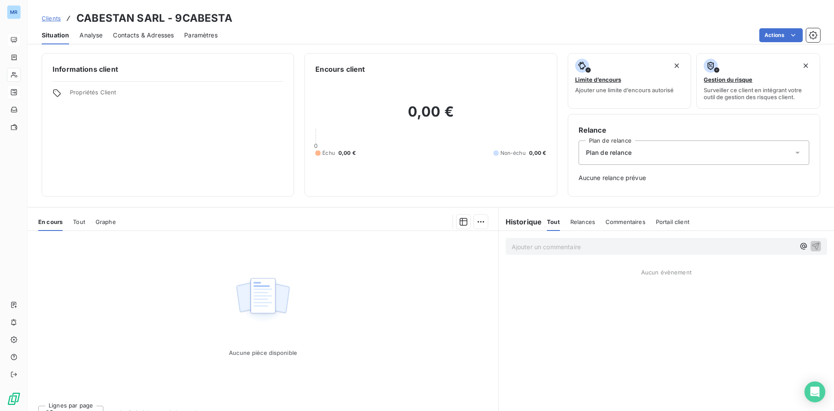
click at [575, 219] on span "Relances" at bounding box center [583, 221] width 25 height 7
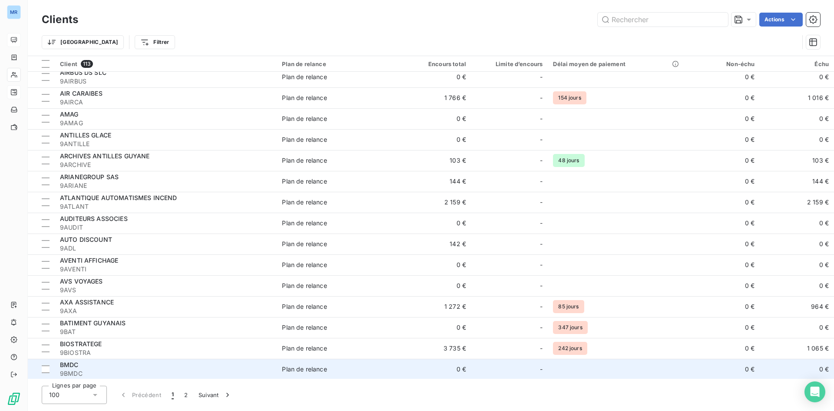
scroll to position [261, 0]
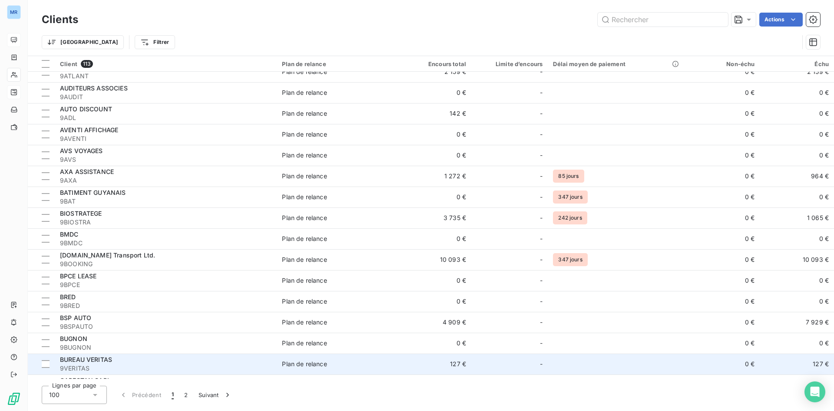
click at [307, 362] on div "Plan de relance" at bounding box center [304, 363] width 45 height 9
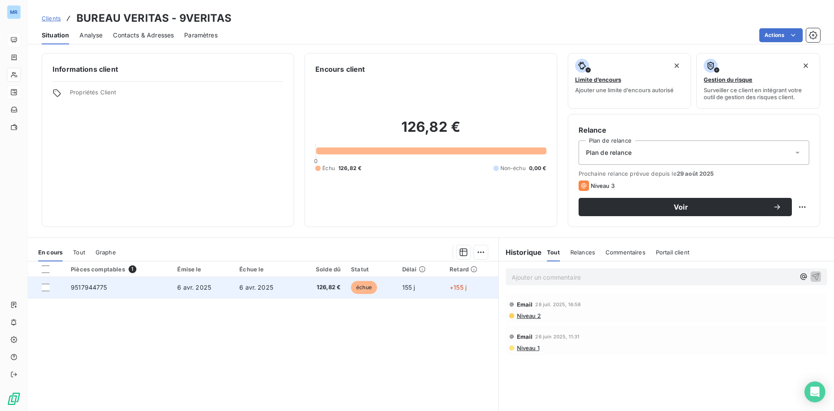
click at [259, 287] on span "6 avr. 2025" at bounding box center [256, 286] width 34 height 7
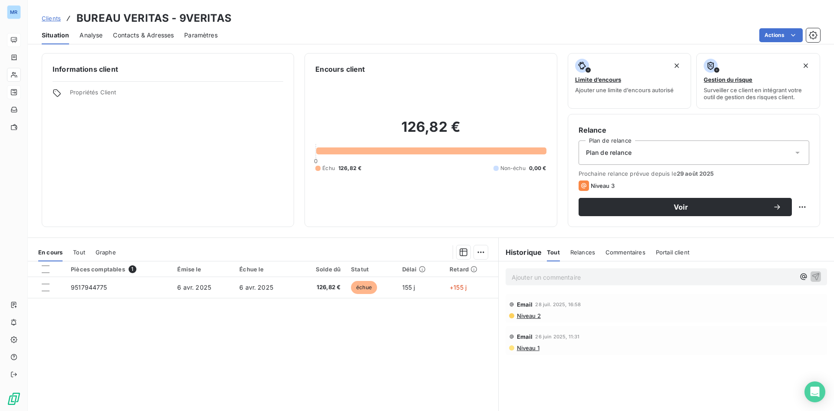
click at [155, 32] on span "Contacts & Adresses" at bounding box center [143, 35] width 61 height 9
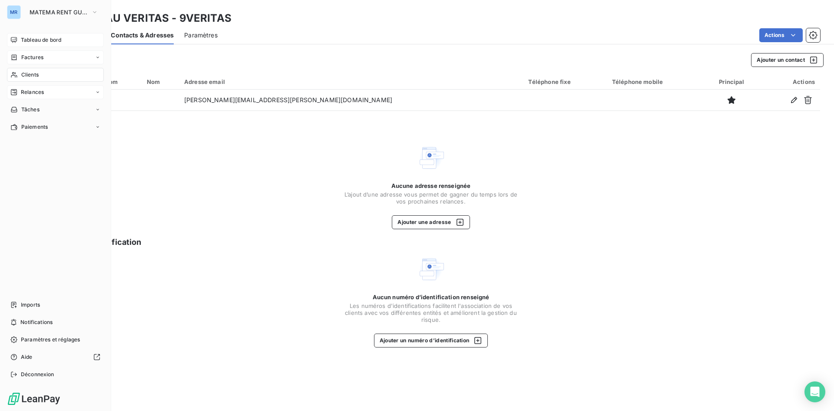
click at [40, 57] on span "Factures" at bounding box center [32, 57] width 22 height 8
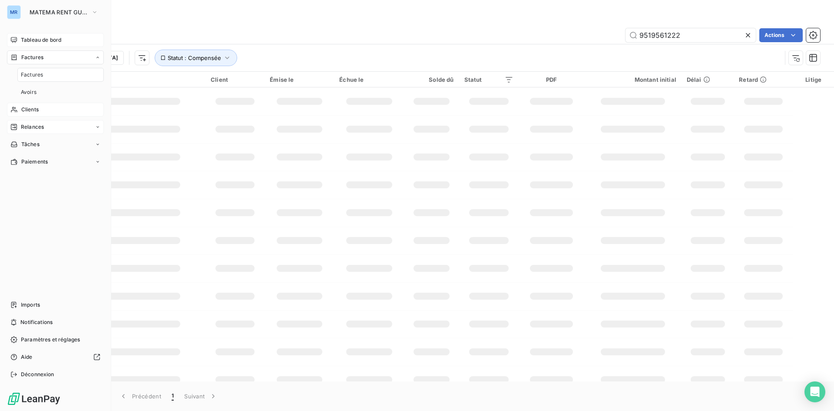
click at [41, 41] on span "Tableau de bord" at bounding box center [41, 40] width 40 height 8
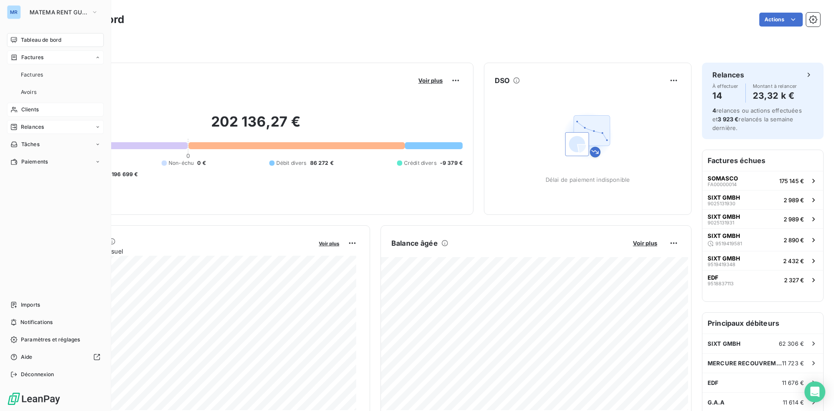
click at [40, 54] on span "Factures" at bounding box center [32, 57] width 22 height 8
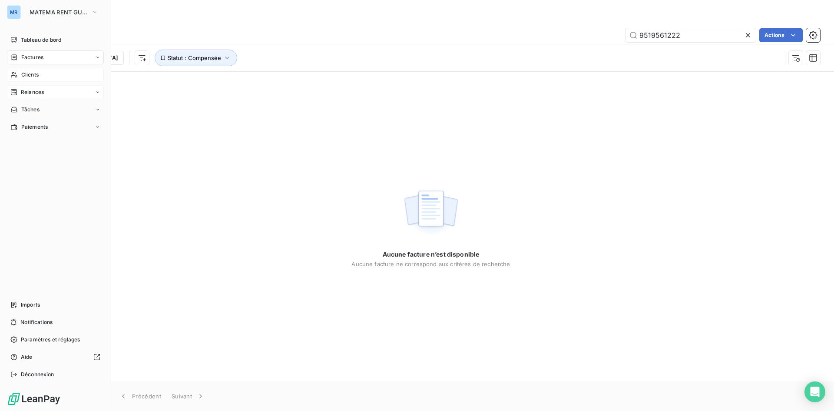
click at [34, 87] on div "Relances" at bounding box center [55, 92] width 97 height 14
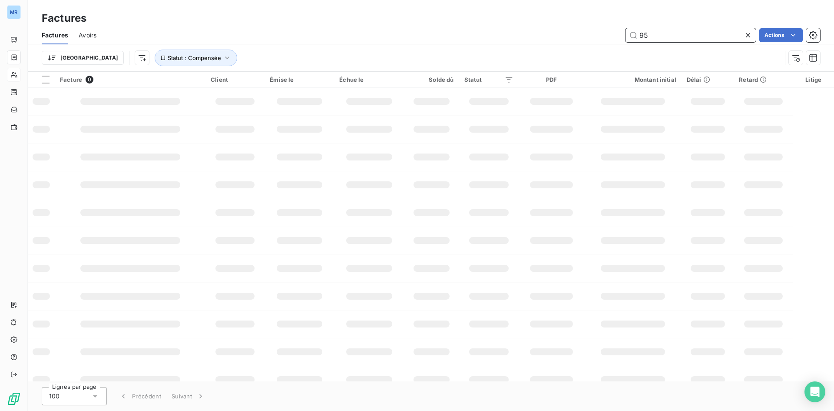
type input "9"
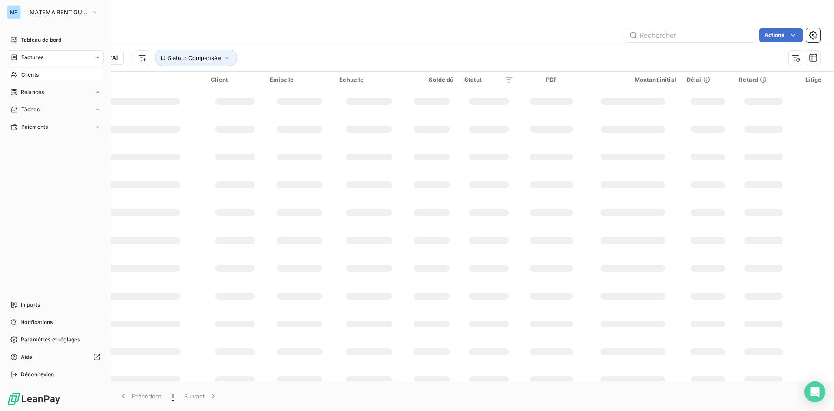
click at [35, 78] on span "Clients" at bounding box center [29, 75] width 17 height 8
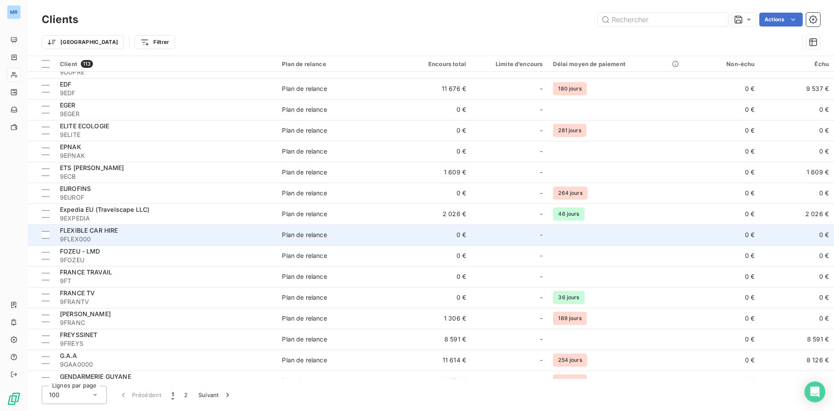
scroll to position [1087, 0]
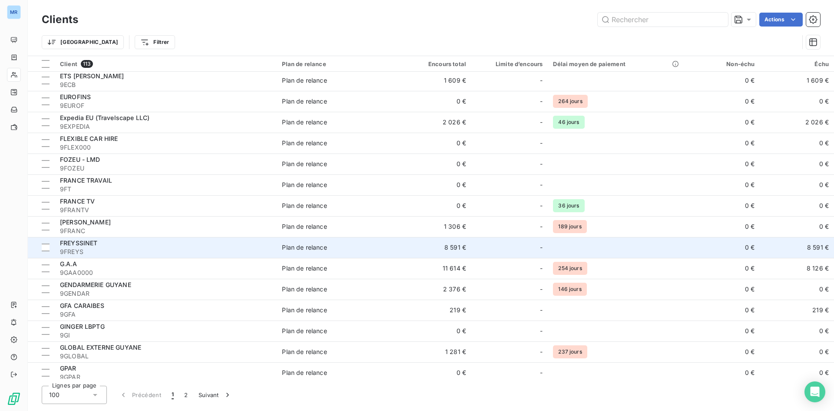
click at [151, 239] on div "FREYSSINET" at bounding box center [166, 243] width 212 height 9
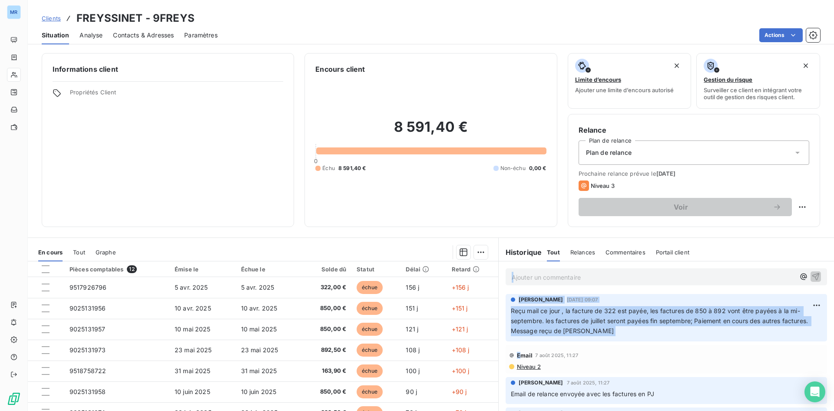
drag, startPoint x: 501, startPoint y: 269, endPoint x: 515, endPoint y: 346, distance: 77.4
click at [515, 346] on div "Ajouter un commentaire ﻿ [PERSON_NAME] [DATE] 09:07 Reçu mail ce jour , la fact…" at bounding box center [667, 357] width 336 height 193
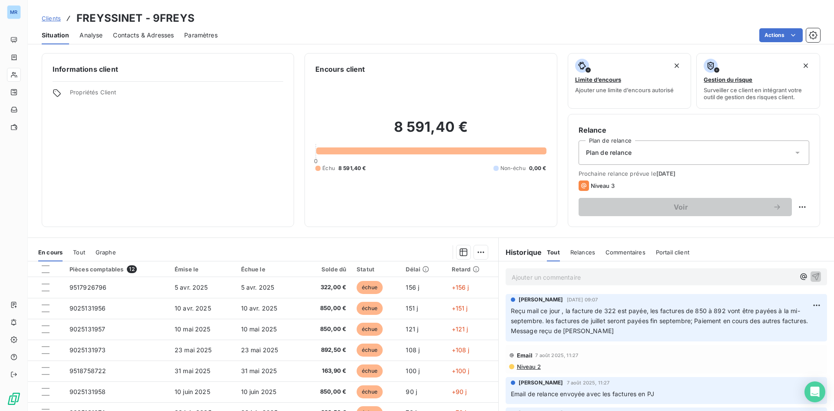
click at [660, 354] on div "Email 7 août 2025, 11:27" at bounding box center [666, 355] width 315 height 14
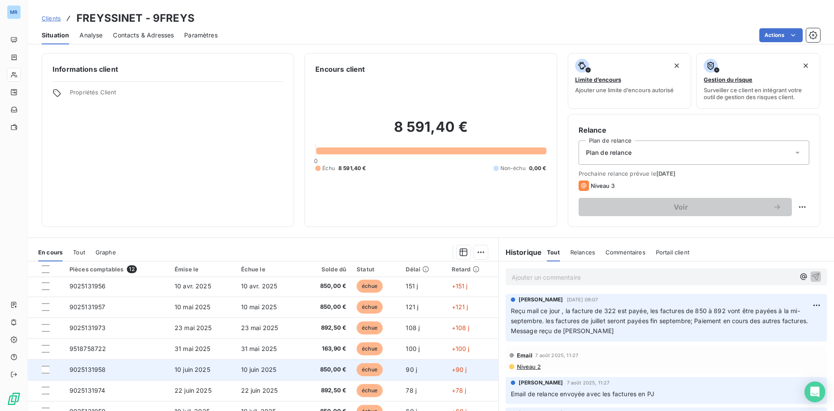
scroll to position [43, 0]
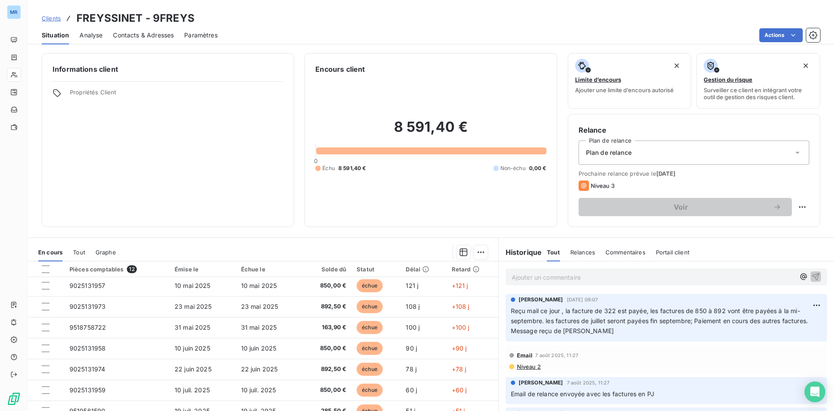
click at [275, 166] on div "Informations client Propriétés Client" at bounding box center [168, 140] width 253 height 174
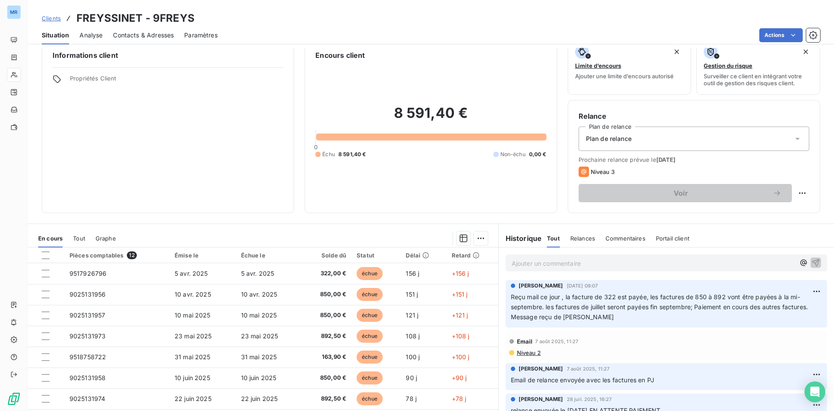
scroll to position [0, 0]
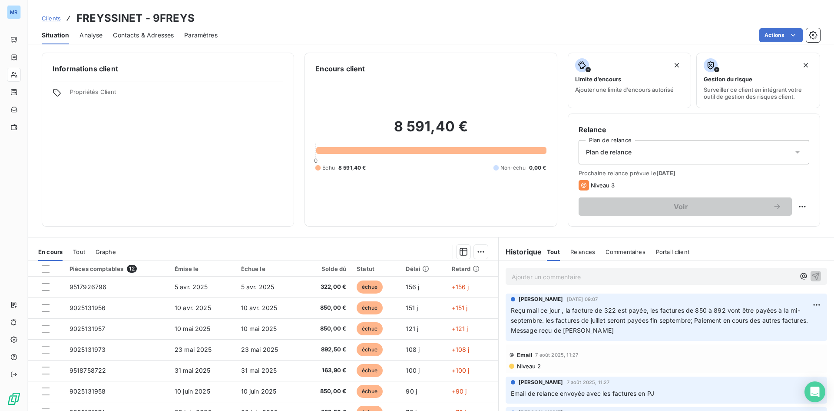
click at [505, 245] on div "Historique Tout Relances Commentaires Portail client Tout Relances Commentaires…" at bounding box center [667, 252] width 336 height 18
click at [500, 277] on div "Ajouter un commentaire ﻿" at bounding box center [667, 276] width 336 height 31
click at [527, 218] on div "Encours client 8 591,40 € 0 Échu 8 591,40 € Non-échu 0,00 €" at bounding box center [431, 140] width 253 height 174
click at [522, 228] on div "Informations client Propriétés Client Encours client 8 591,40 € 0 Échu 8 591,40…" at bounding box center [431, 229] width 807 height 363
click at [522, 229] on div "Informations client Propriétés Client Encours client 8 591,40 € 0 Échu 8 591,40…" at bounding box center [431, 229] width 807 height 363
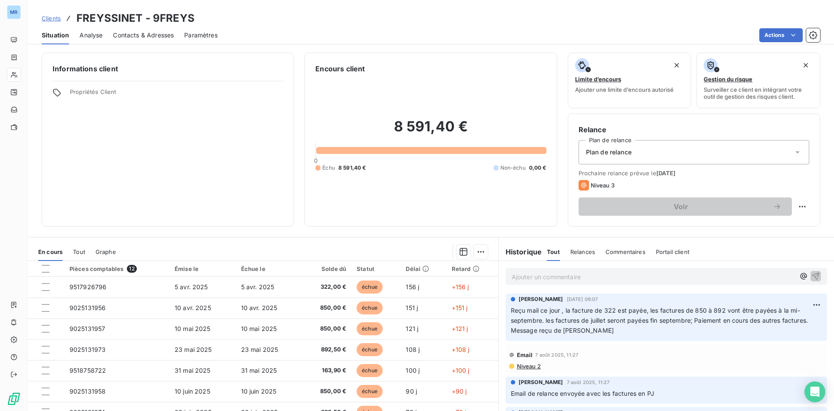
scroll to position [44, 0]
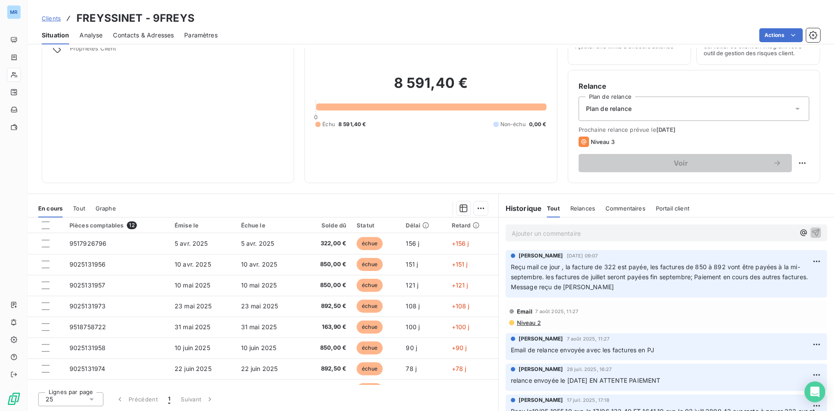
click at [53, 17] on span "Clients" at bounding box center [51, 18] width 19 height 7
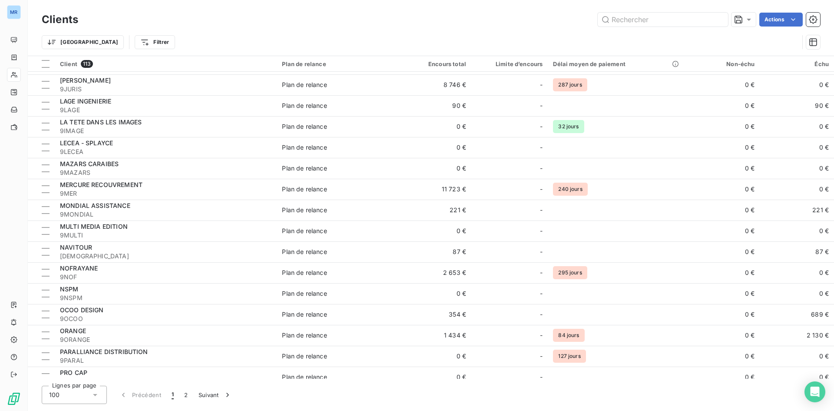
scroll to position [1562, 0]
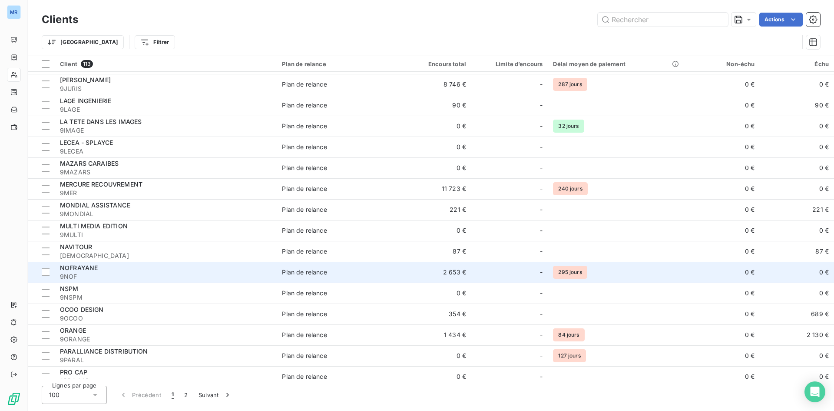
click at [86, 268] on span "NOFRAYANE" at bounding box center [79, 267] width 38 height 7
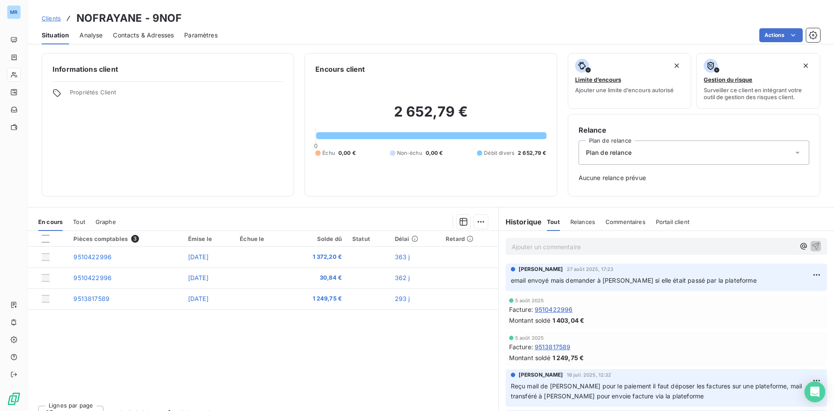
scroll to position [13, 0]
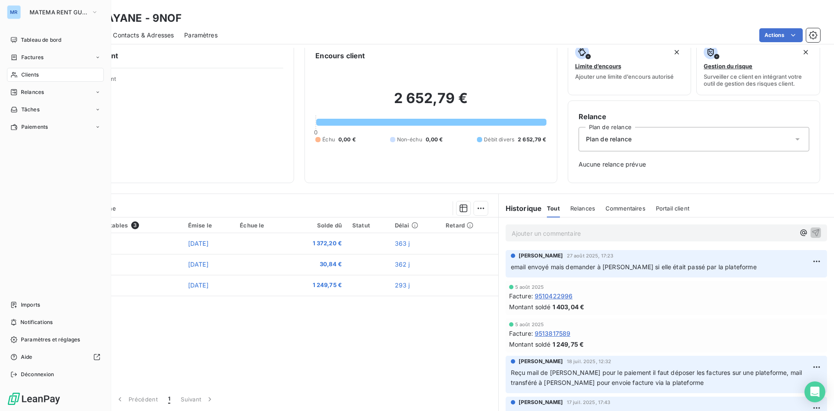
click at [17, 76] on icon at bounding box center [14, 75] width 6 height 6
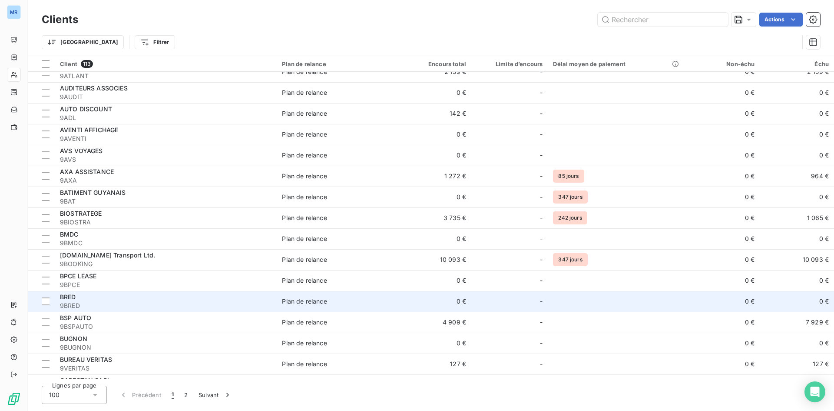
scroll to position [391, 0]
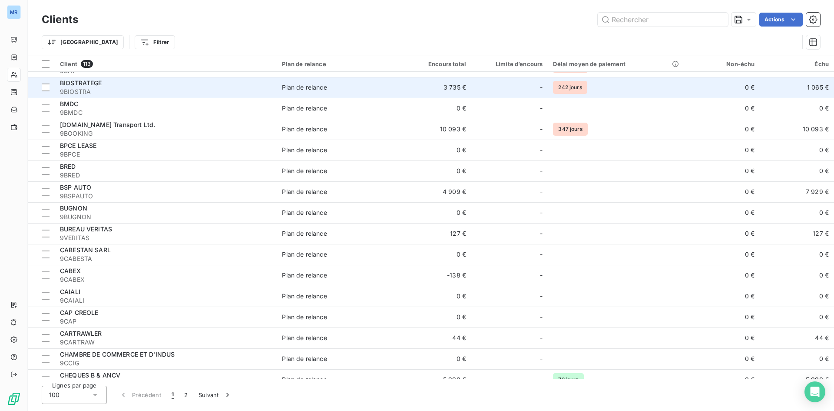
click at [150, 87] on div "BIOSTRATEGE" at bounding box center [166, 83] width 212 height 9
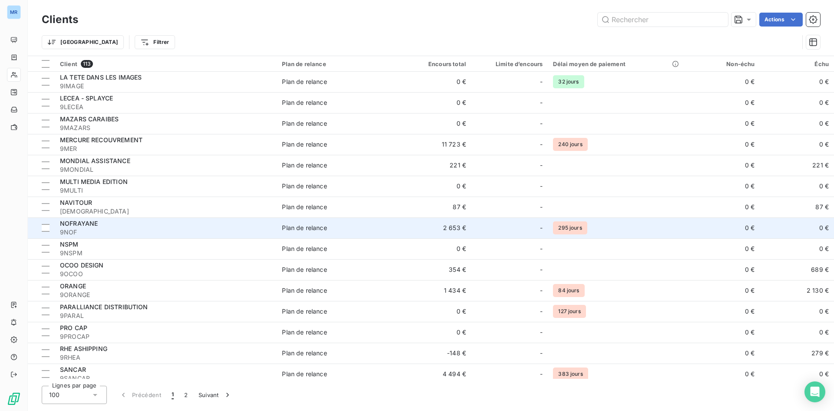
scroll to position [1606, 0]
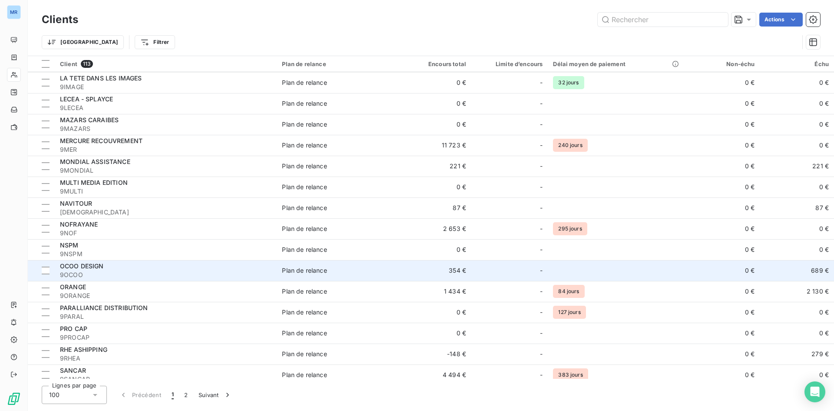
click at [117, 269] on div "OCOO DESIGN" at bounding box center [166, 266] width 212 height 9
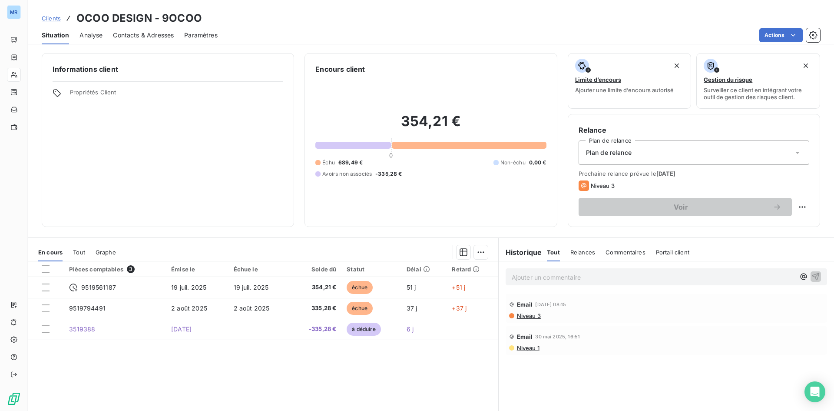
click at [525, 316] on span "Niveau 3" at bounding box center [528, 315] width 25 height 7
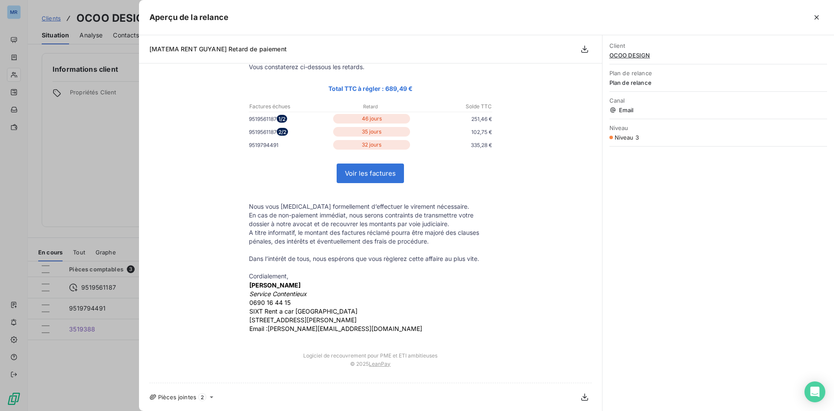
scroll to position [96, 0]
click at [210, 396] on icon at bounding box center [211, 397] width 3 height 2
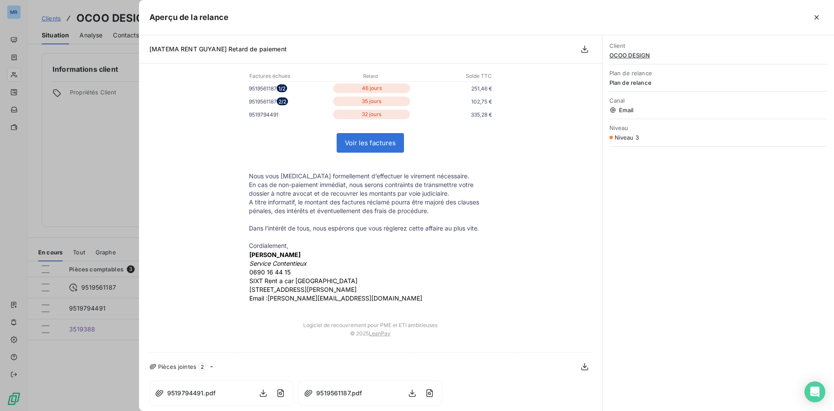
scroll to position [129, 0]
click at [693, 281] on div "Client OCOO DESIGN Plan de relance Plan de relance Canal Email Niveau Niveau 3" at bounding box center [719, 223] width 232 height 376
click at [813, 16] on icon "button" at bounding box center [817, 17] width 9 height 9
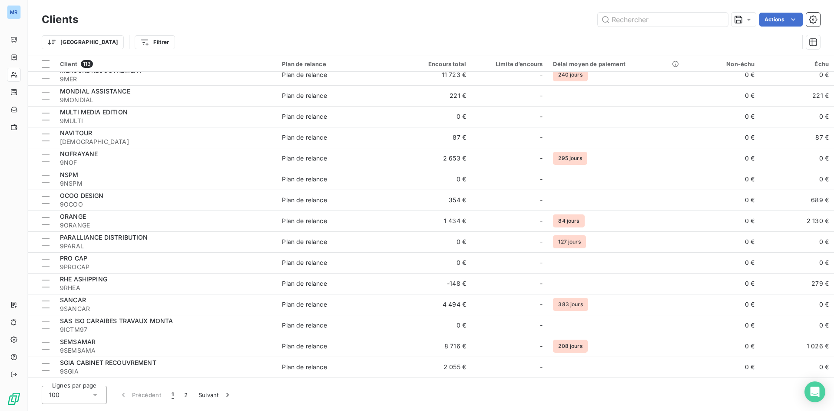
scroll to position [1562, 0]
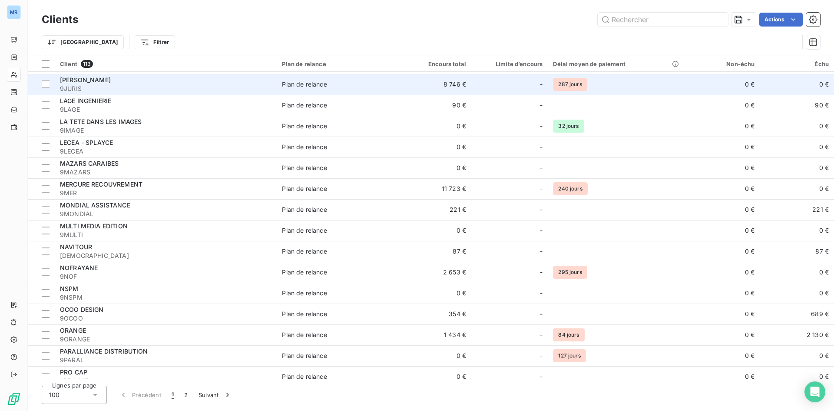
click at [135, 86] on span "9JURIS" at bounding box center [166, 88] width 212 height 9
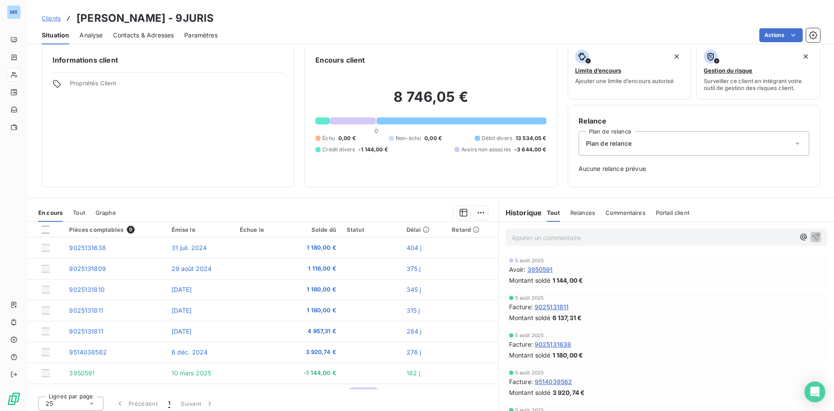
scroll to position [13, 0]
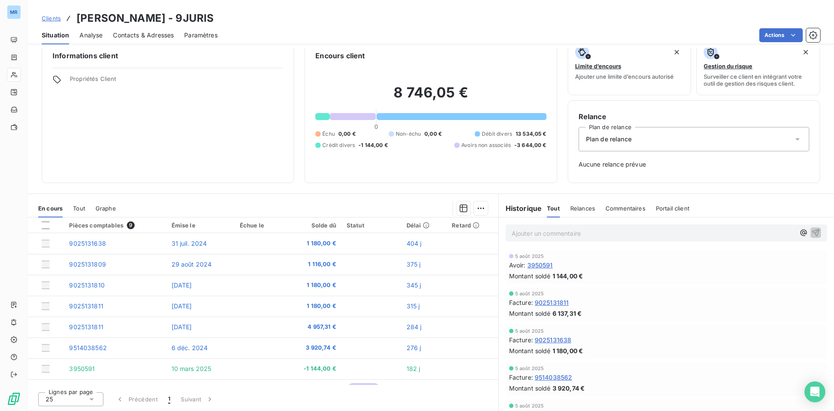
click at [620, 208] on span "Commentaires" at bounding box center [626, 208] width 40 height 7
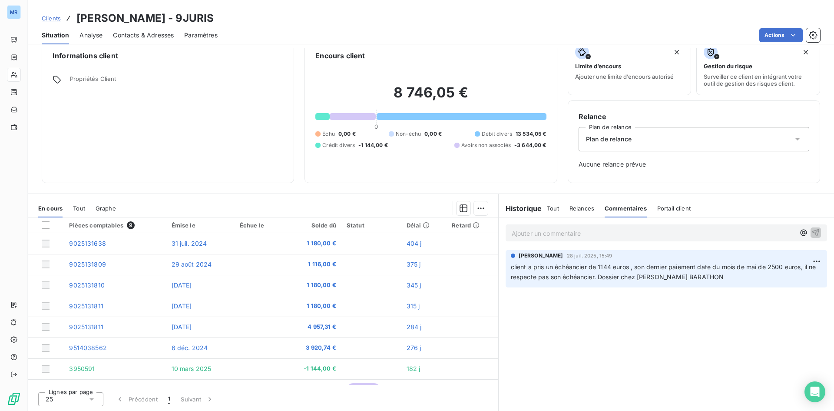
click at [594, 339] on div "Ajouter un commentaire ﻿ [PERSON_NAME] 28 juil. 2025, 15:49 client a pris un éc…" at bounding box center [667, 313] width 336 height 193
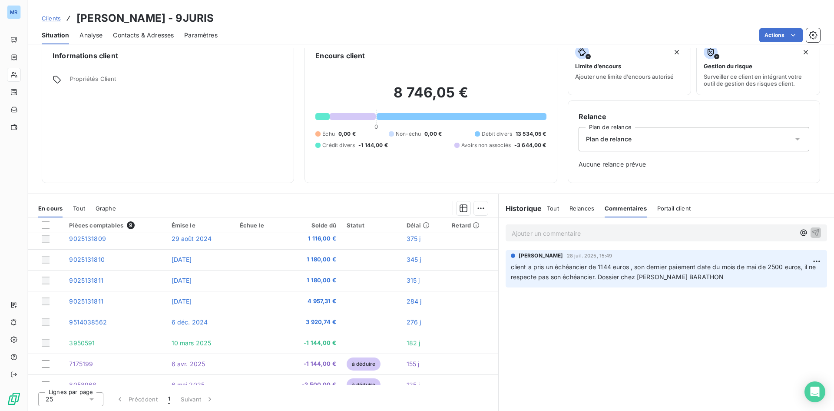
scroll to position [37, 0]
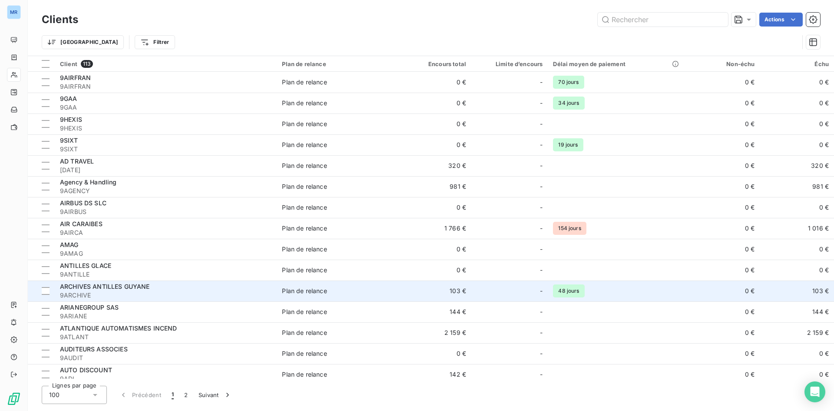
click at [182, 290] on div "ARCHIVES ANTILLES GUYANE" at bounding box center [166, 286] width 212 height 9
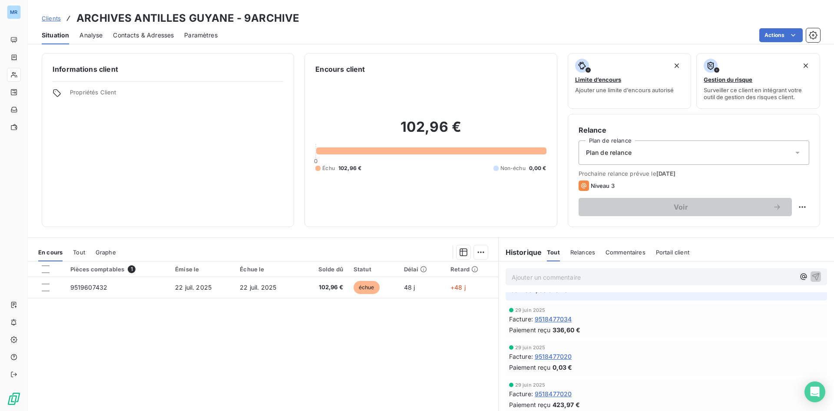
scroll to position [188, 0]
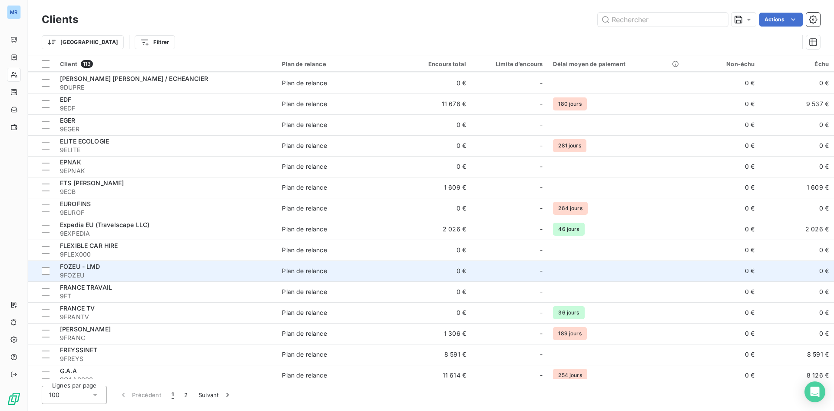
scroll to position [1087, 0]
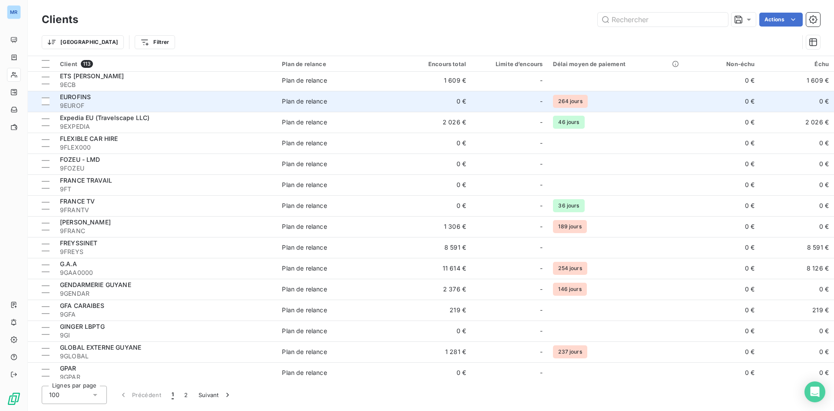
click at [97, 97] on div "EUROFINS" at bounding box center [166, 97] width 212 height 9
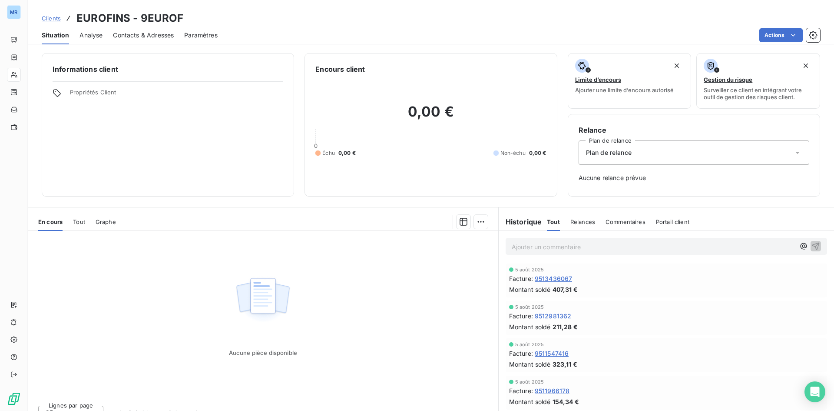
click at [610, 223] on span "Commentaires" at bounding box center [626, 221] width 40 height 7
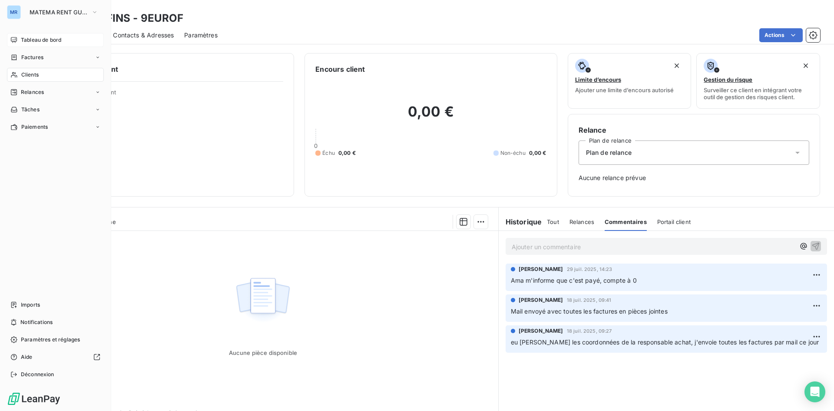
click at [46, 38] on span "Tableau de bord" at bounding box center [41, 40] width 40 height 8
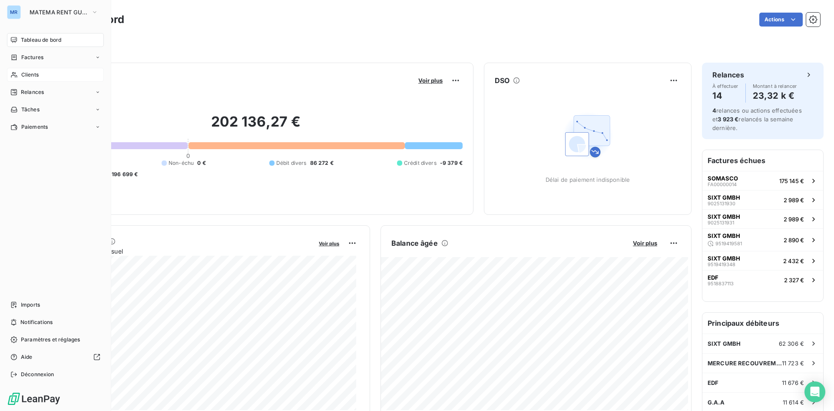
click at [34, 76] on span "Clients" at bounding box center [29, 75] width 17 height 8
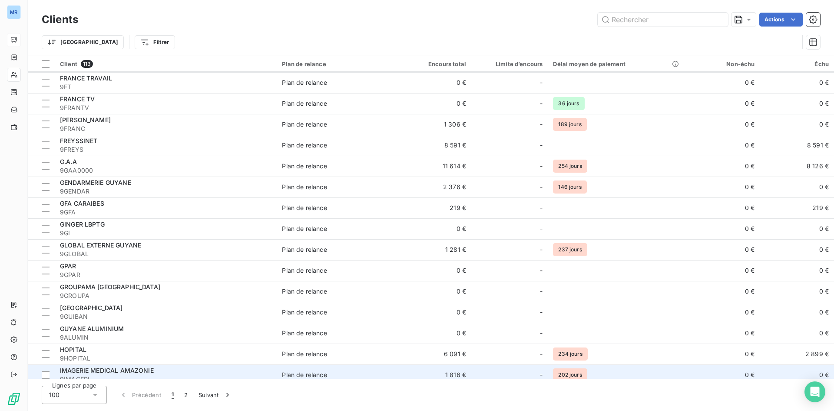
scroll to position [1173, 0]
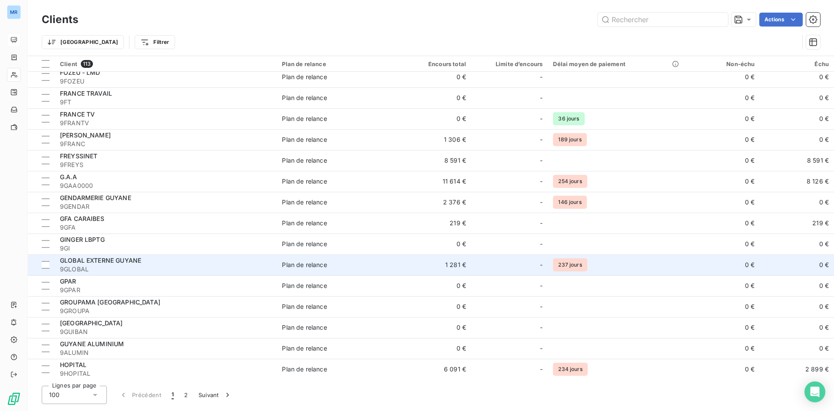
click at [121, 260] on span "GLOBAL EXTERNE GUYANE" at bounding box center [100, 259] width 81 height 7
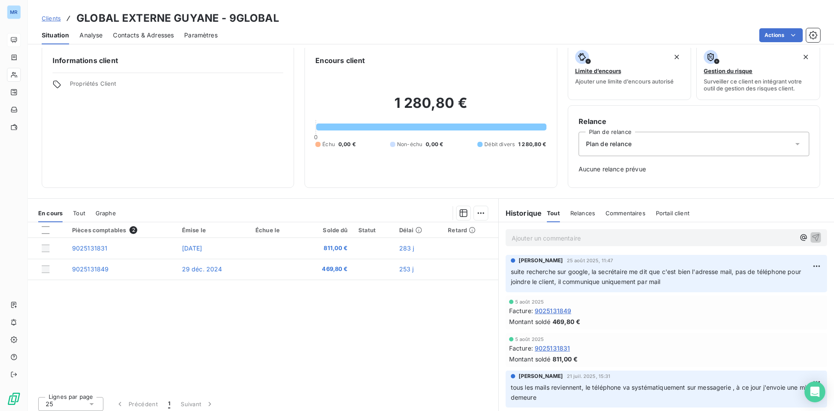
scroll to position [13, 0]
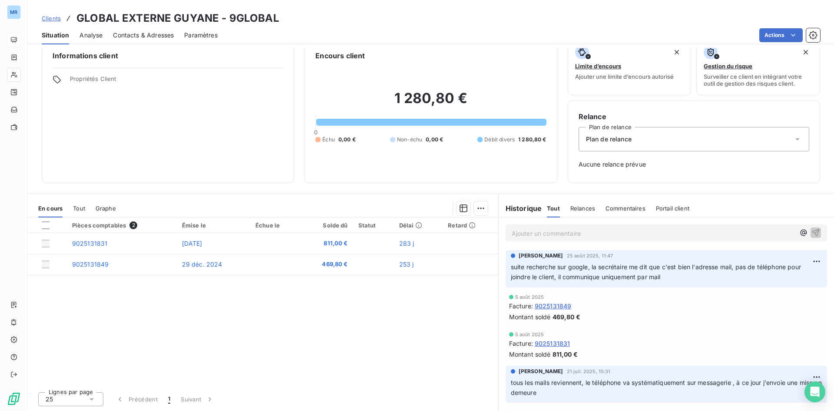
click at [149, 35] on span "Contacts & Adresses" at bounding box center [143, 35] width 61 height 9
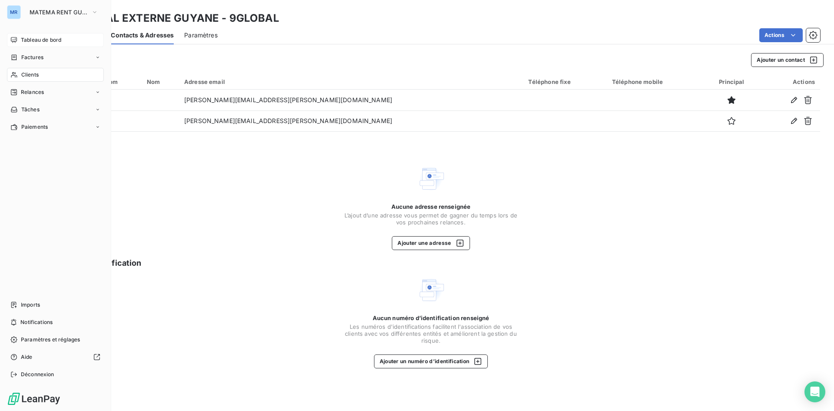
click at [33, 73] on span "Clients" at bounding box center [29, 75] width 17 height 8
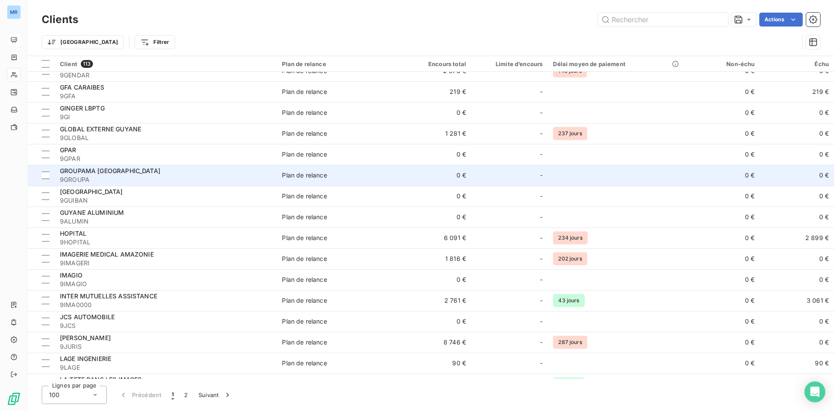
scroll to position [1217, 0]
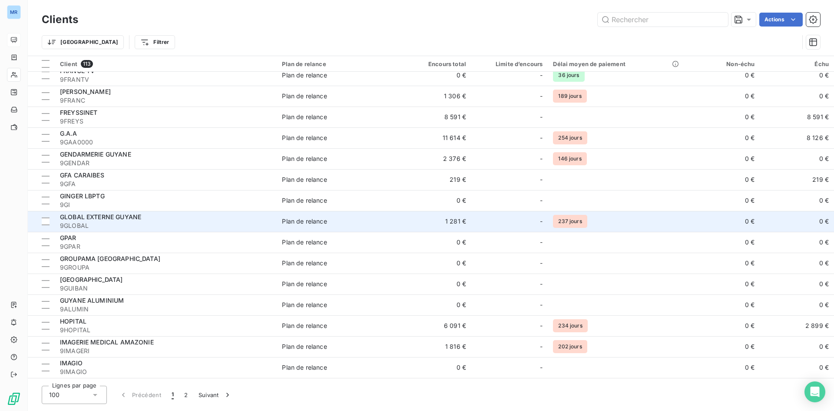
click at [114, 215] on span "GLOBAL EXTERNE GUYANE" at bounding box center [100, 216] width 81 height 7
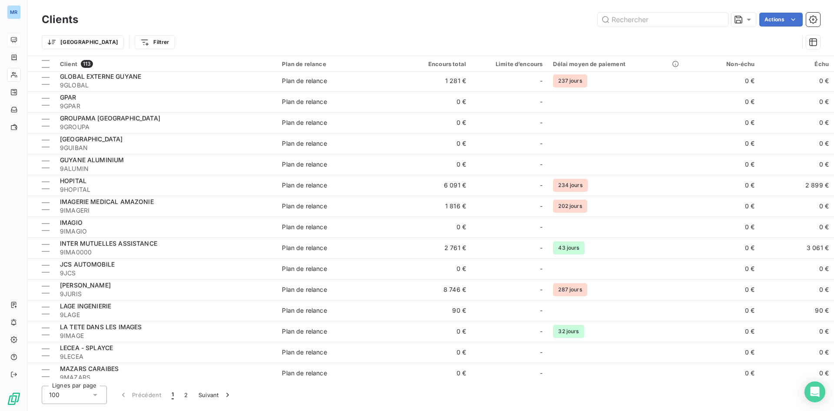
scroll to position [1345, 0]
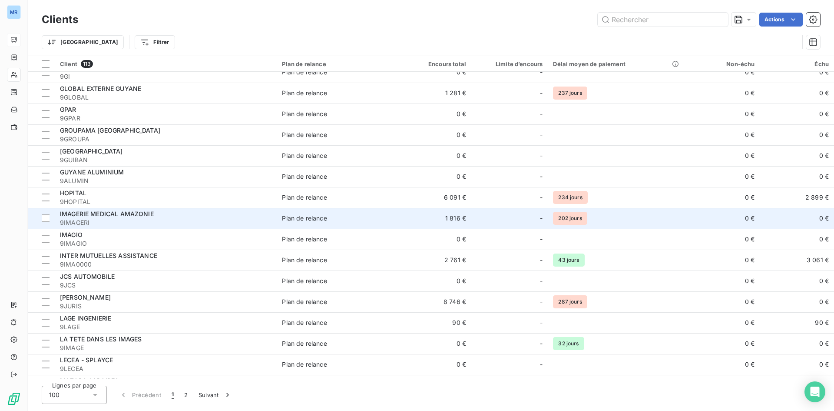
click at [131, 213] on span "IMAGERIE MEDICAL AMAZONIE" at bounding box center [107, 213] width 94 height 7
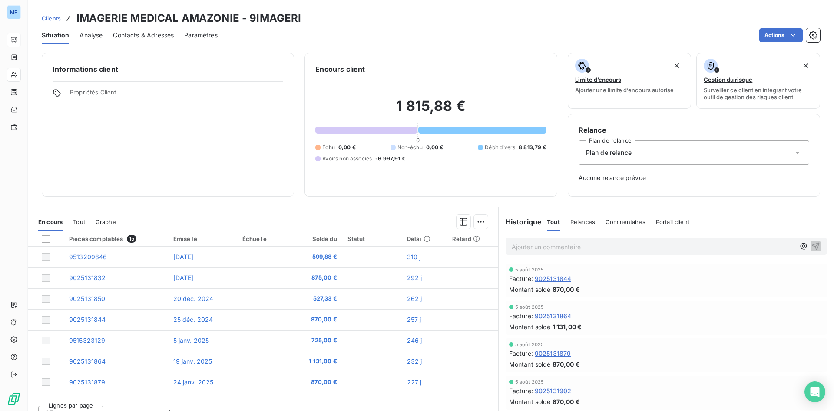
click at [618, 217] on div "Commentaires" at bounding box center [626, 222] width 40 height 18
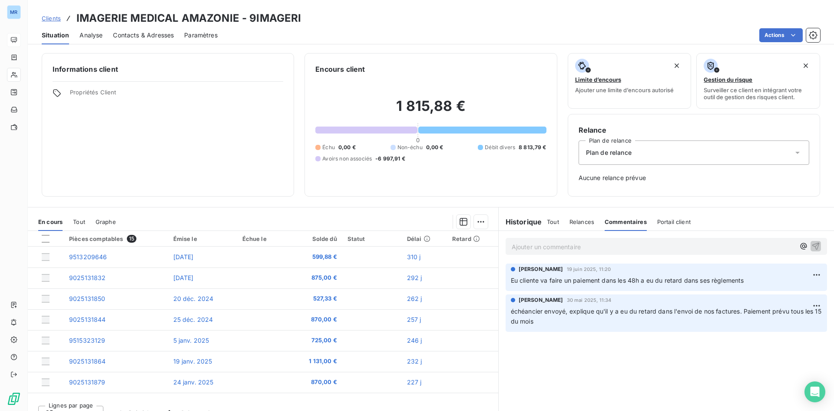
click at [575, 217] on div "Relances" at bounding box center [582, 222] width 25 height 18
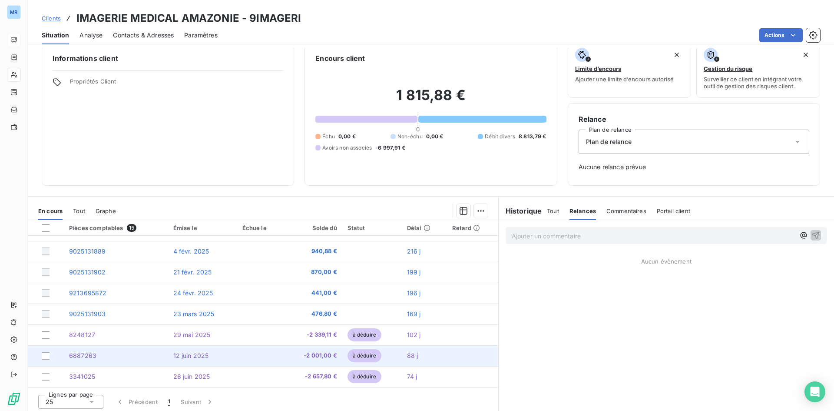
scroll to position [13, 0]
